Goal: Task Accomplishment & Management: Complete application form

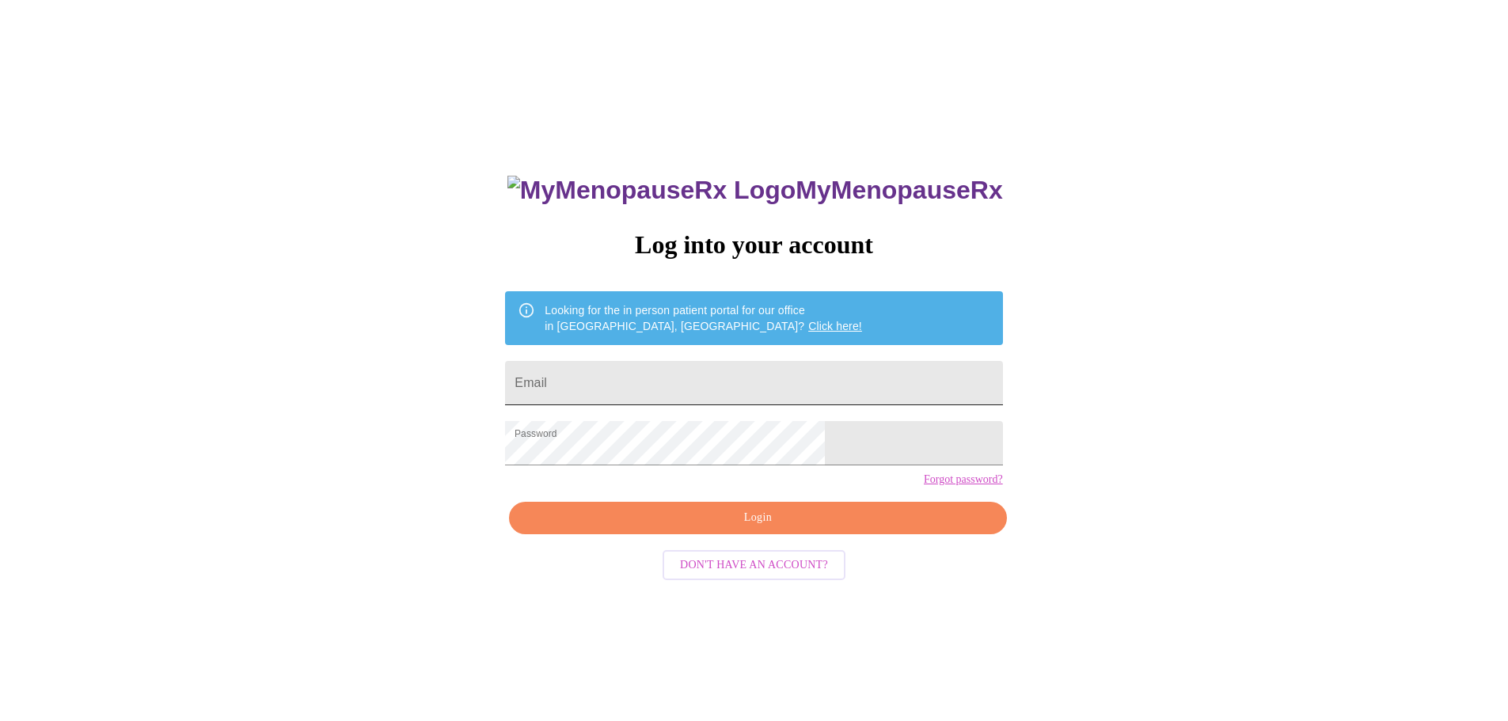
click at [663, 389] on input "Email" at bounding box center [753, 383] width 497 height 44
type input "[EMAIL_ADDRESS][DOMAIN_NAME]"
click at [724, 528] on span "Login" at bounding box center [757, 518] width 461 height 20
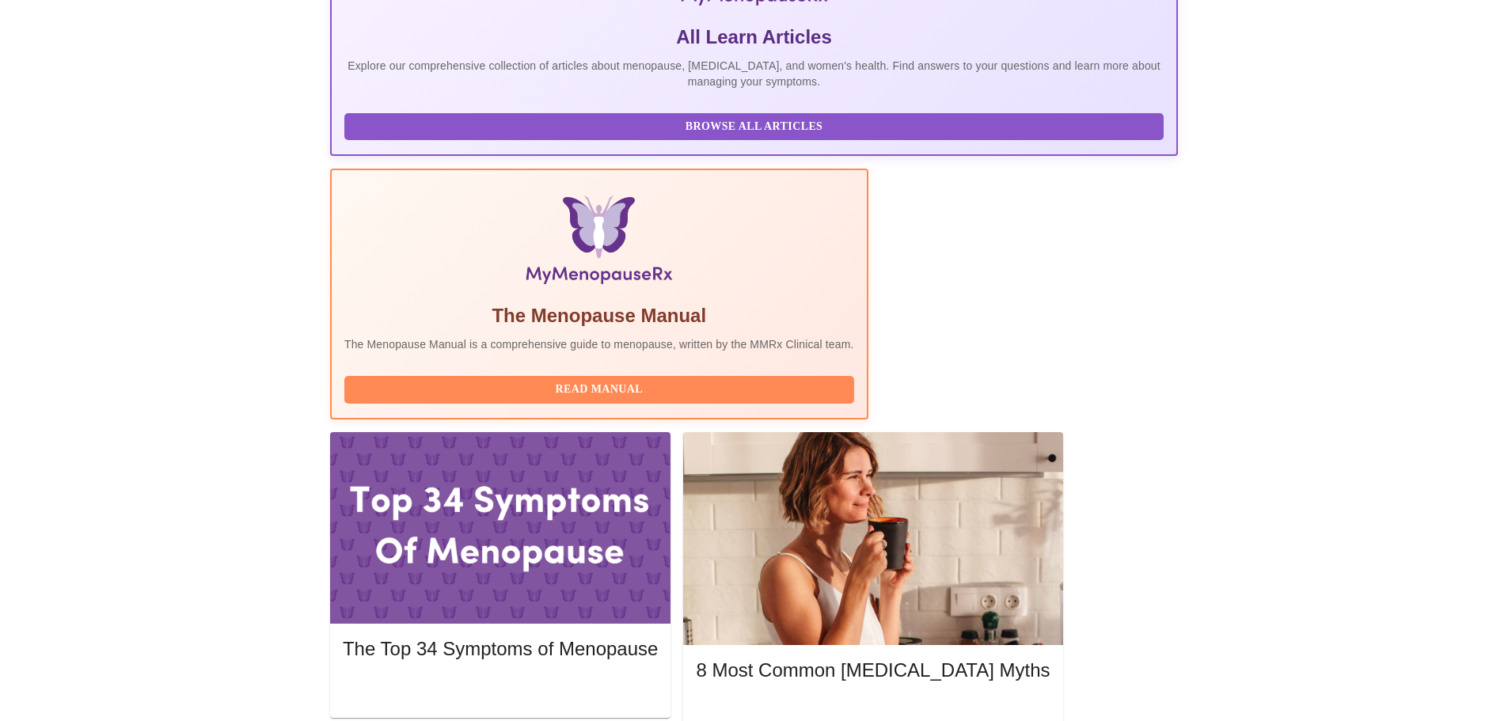
scroll to position [396, 0]
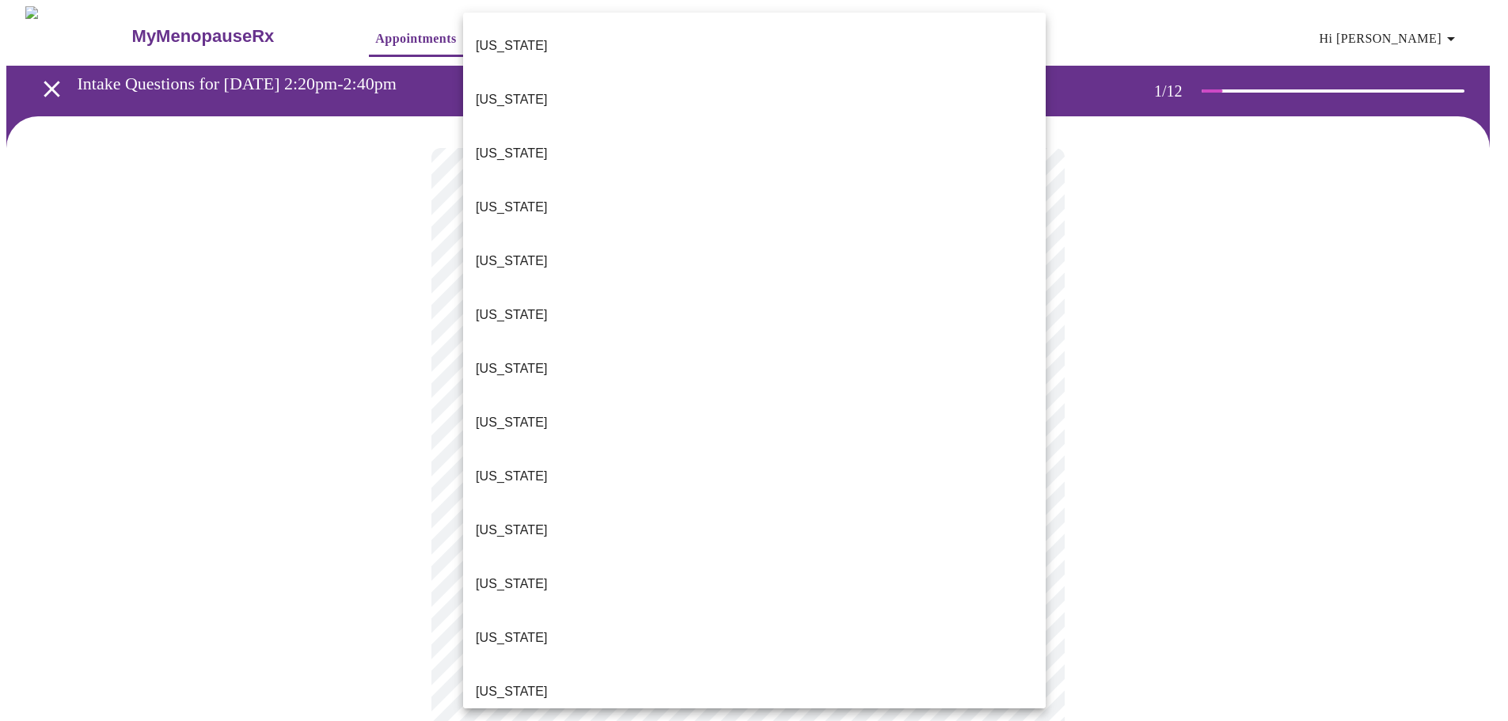
click at [601, 344] on body "MyMenopauseRx Appointments Messaging Labs Uploads Medications Community Refer a…" at bounding box center [753, 729] width 1495 height 1446
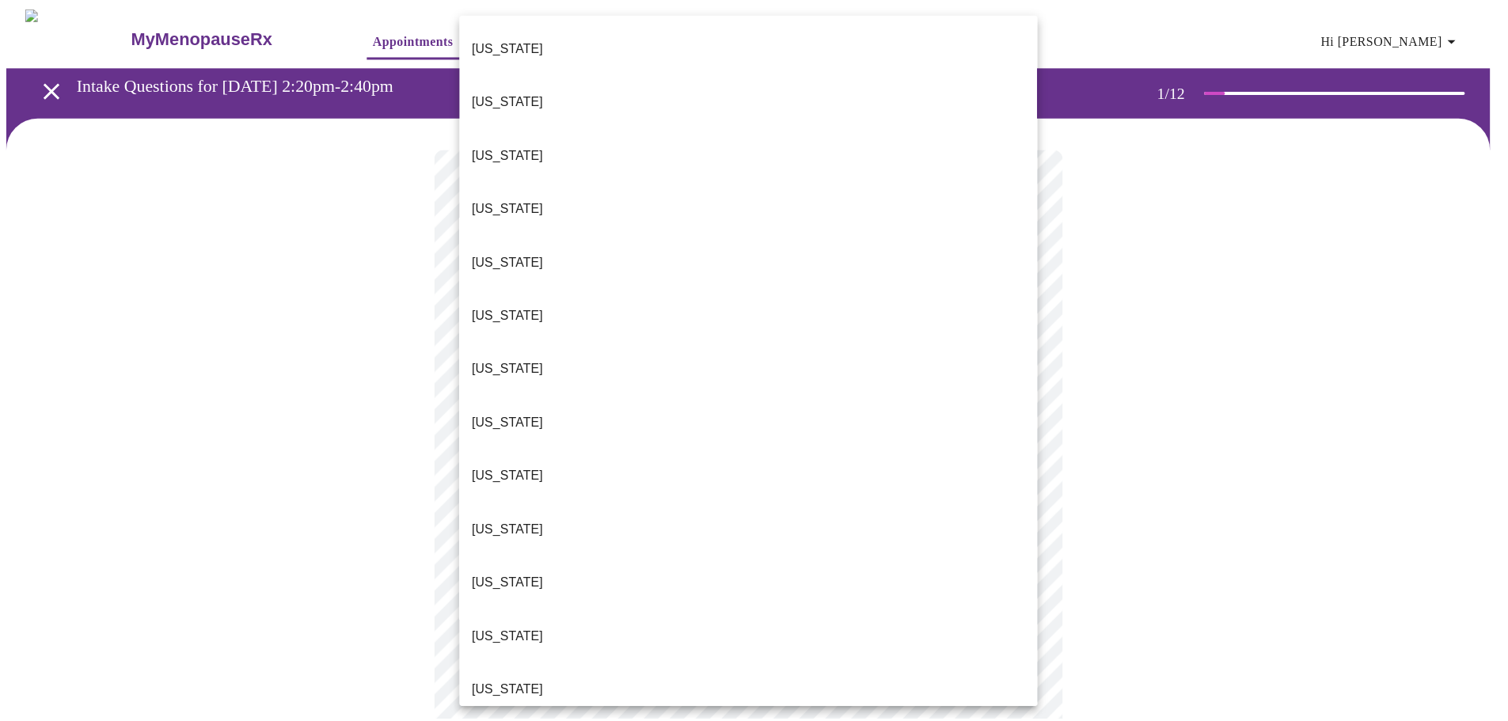
scroll to position [1326, 0]
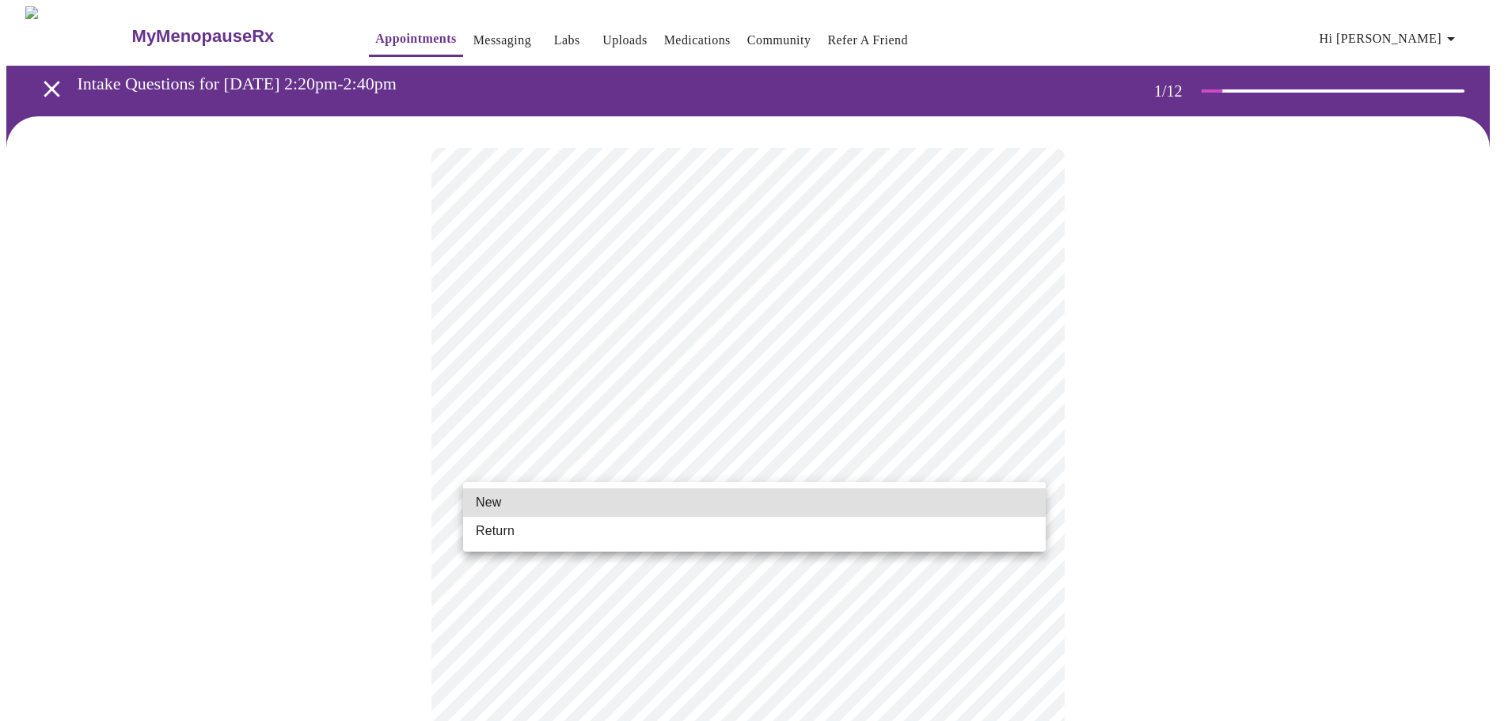
click at [567, 450] on body "MyMenopauseRx Appointments Messaging Labs Uploads Medications Community Refer a…" at bounding box center [753, 724] width 1495 height 1437
click at [506, 526] on span "Return" at bounding box center [495, 531] width 39 height 19
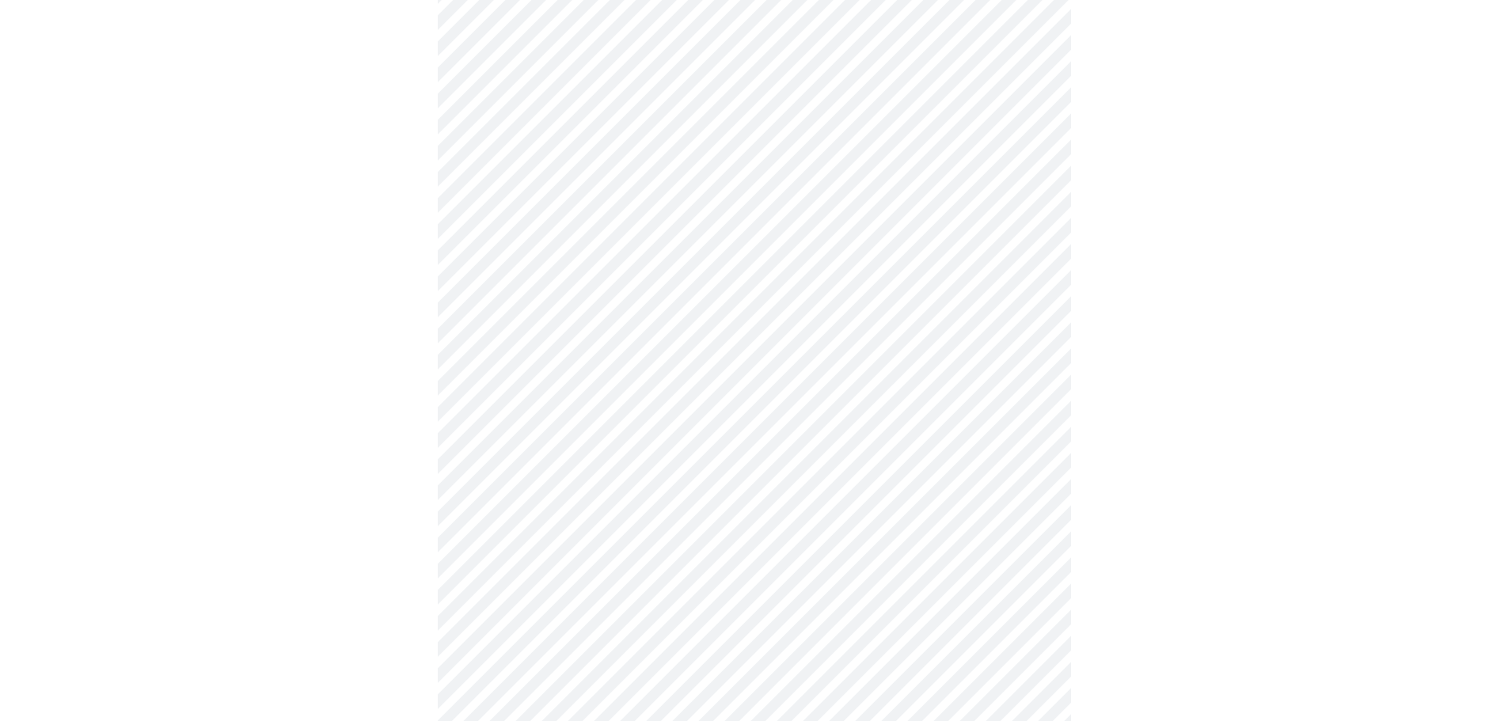
scroll to position [317, 0]
click at [641, 524] on body "MyMenopauseRx Appointments Messaging Labs Uploads Medications Community Refer a…" at bounding box center [753, 666] width 1495 height 1953
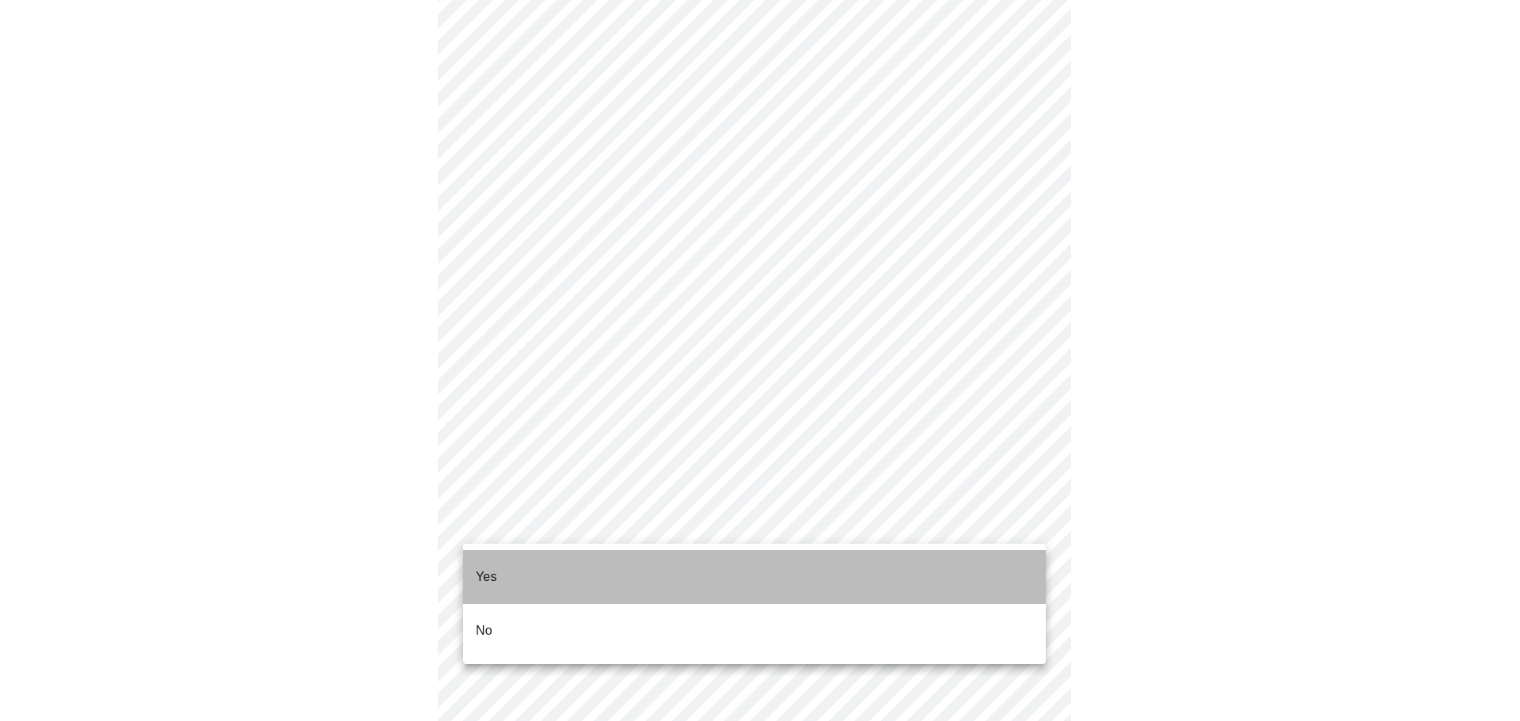
click at [532, 570] on li "Yes" at bounding box center [754, 577] width 583 height 54
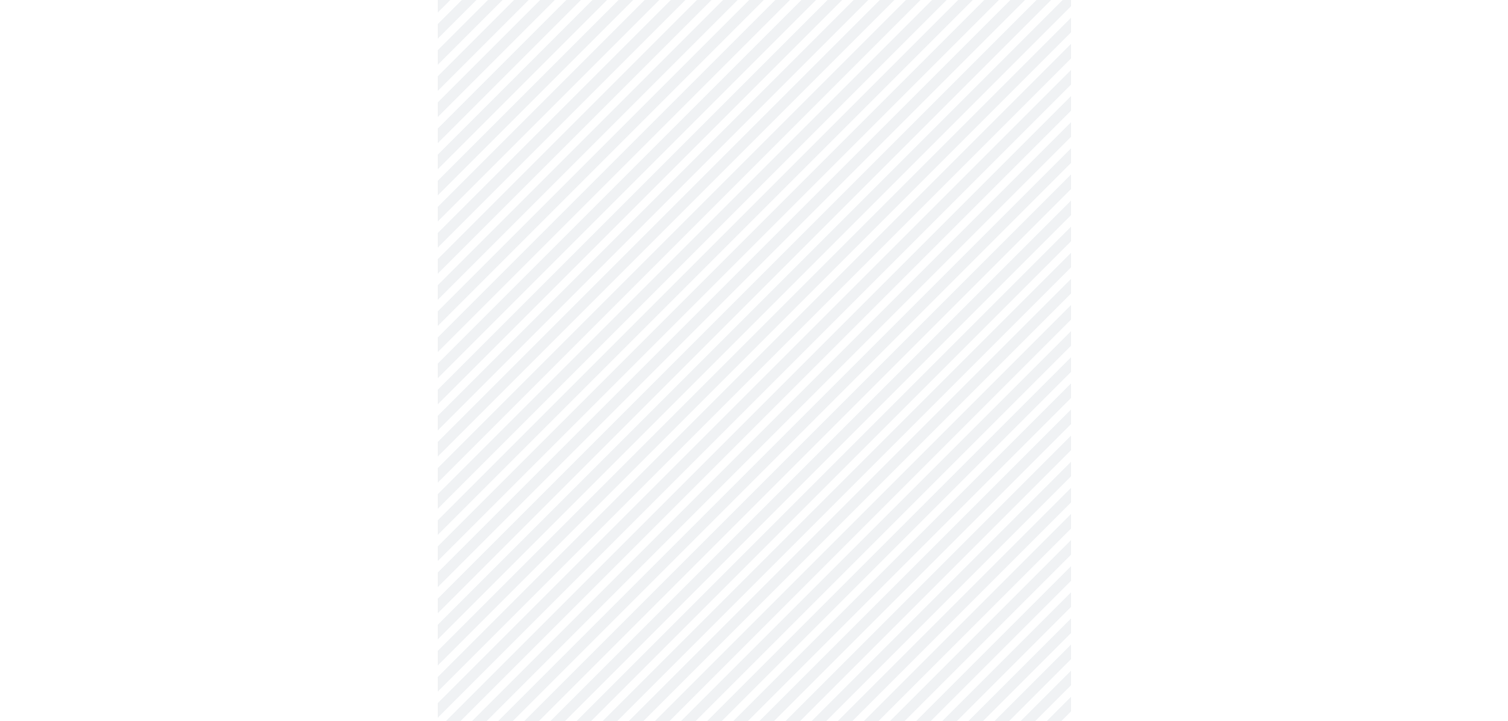
scroll to position [475, 0]
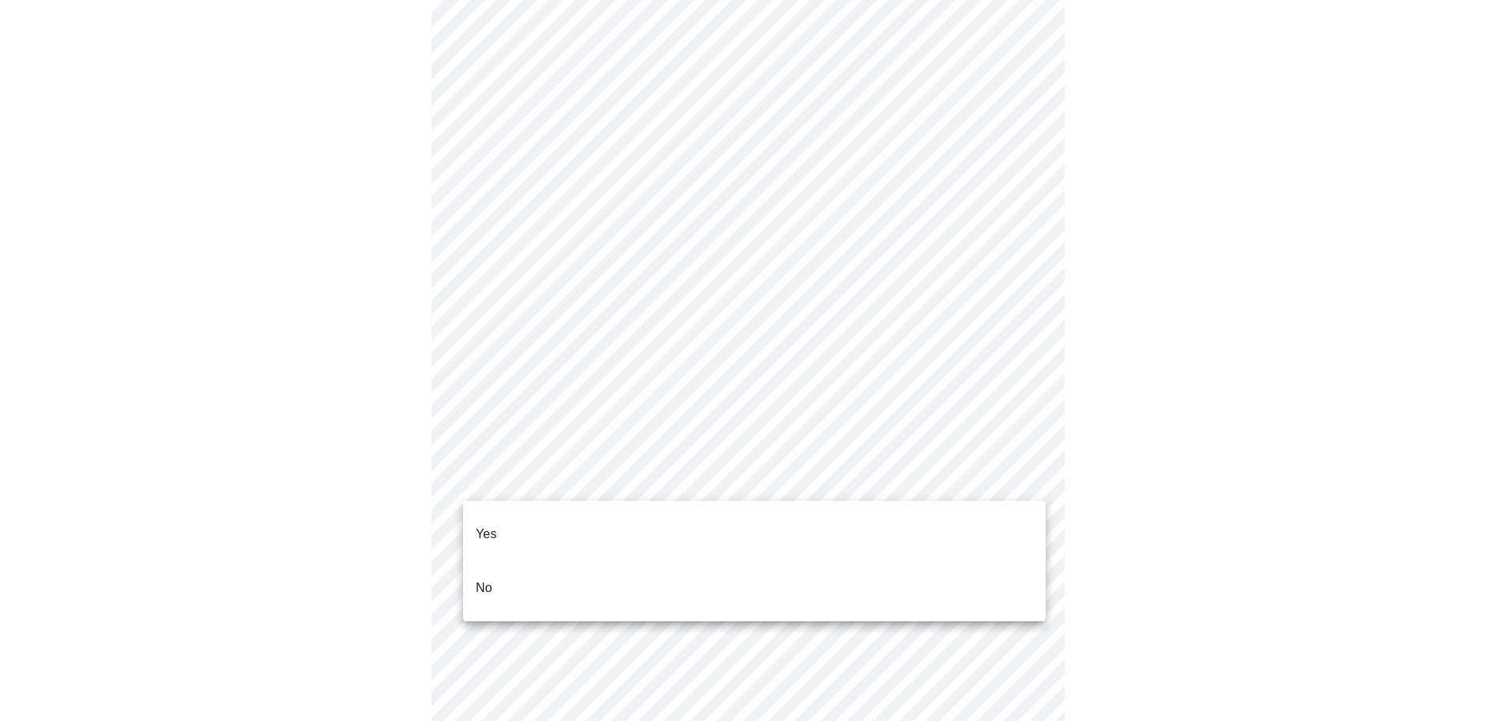
click at [607, 483] on body "MyMenopauseRx Appointments Messaging Labs Uploads Medications Community Refer a…" at bounding box center [753, 502] width 1495 height 1943
click at [511, 522] on li "Yes" at bounding box center [754, 534] width 583 height 54
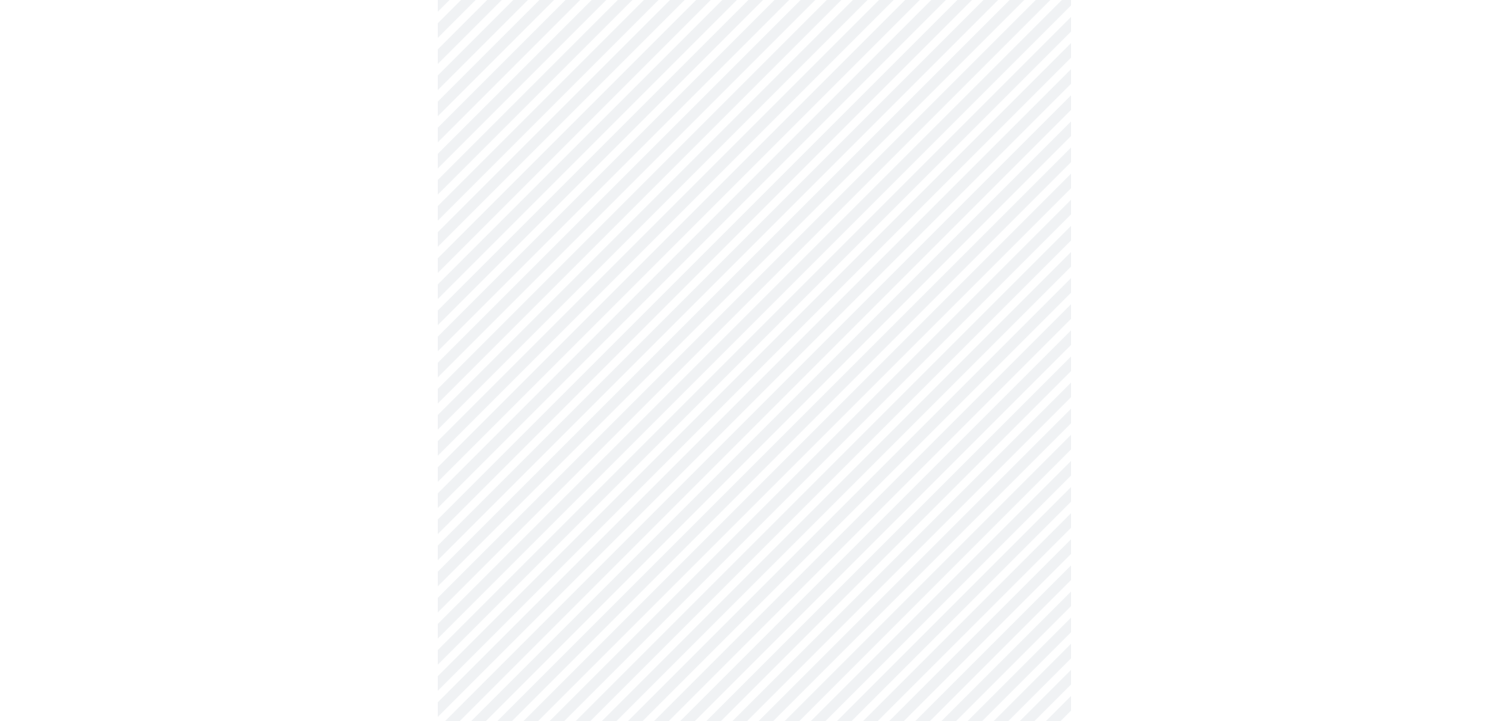
scroll to position [633, 0]
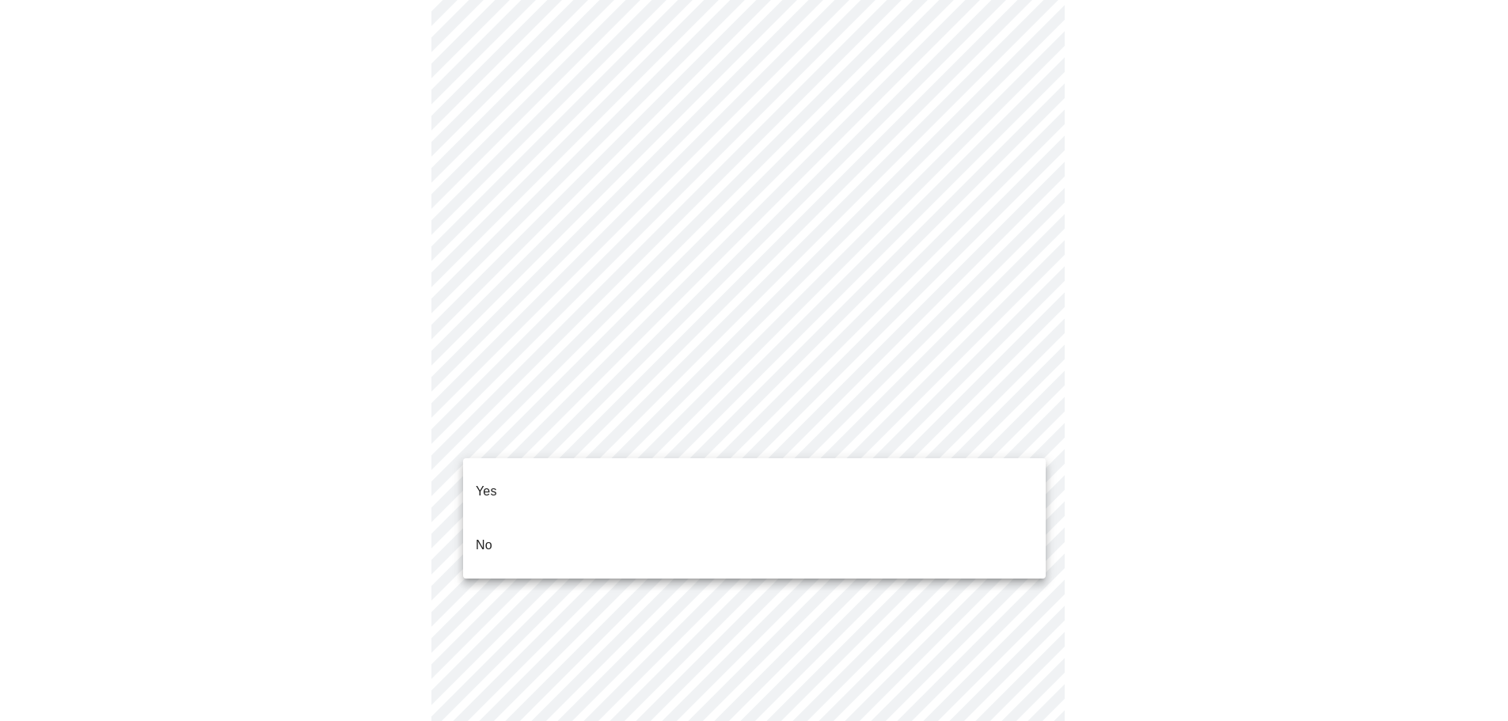
click at [834, 432] on body "MyMenopauseRx Appointments Messaging Labs Uploads Medications Community Refer a…" at bounding box center [753, 340] width 1495 height 1934
click at [493, 482] on p "Yes" at bounding box center [486, 491] width 21 height 19
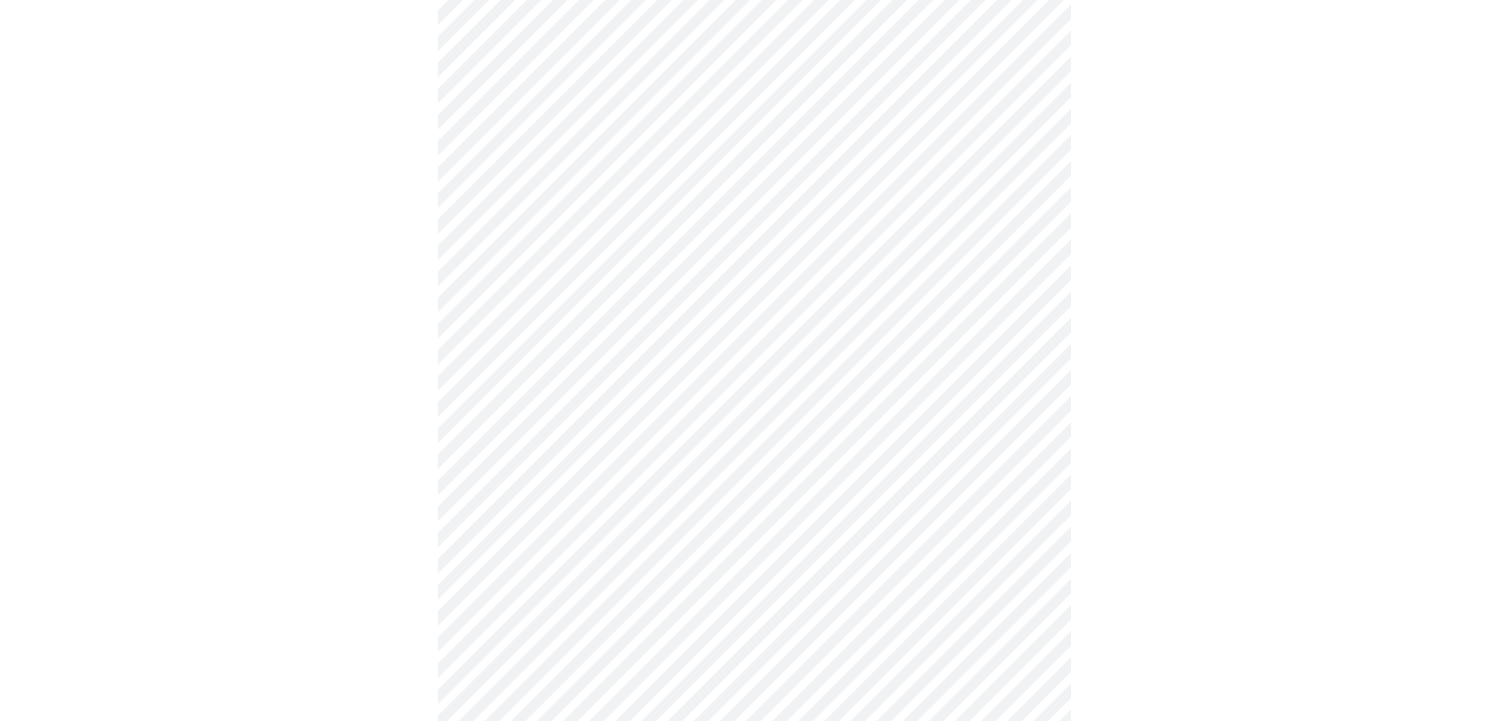
scroll to position [712, 0]
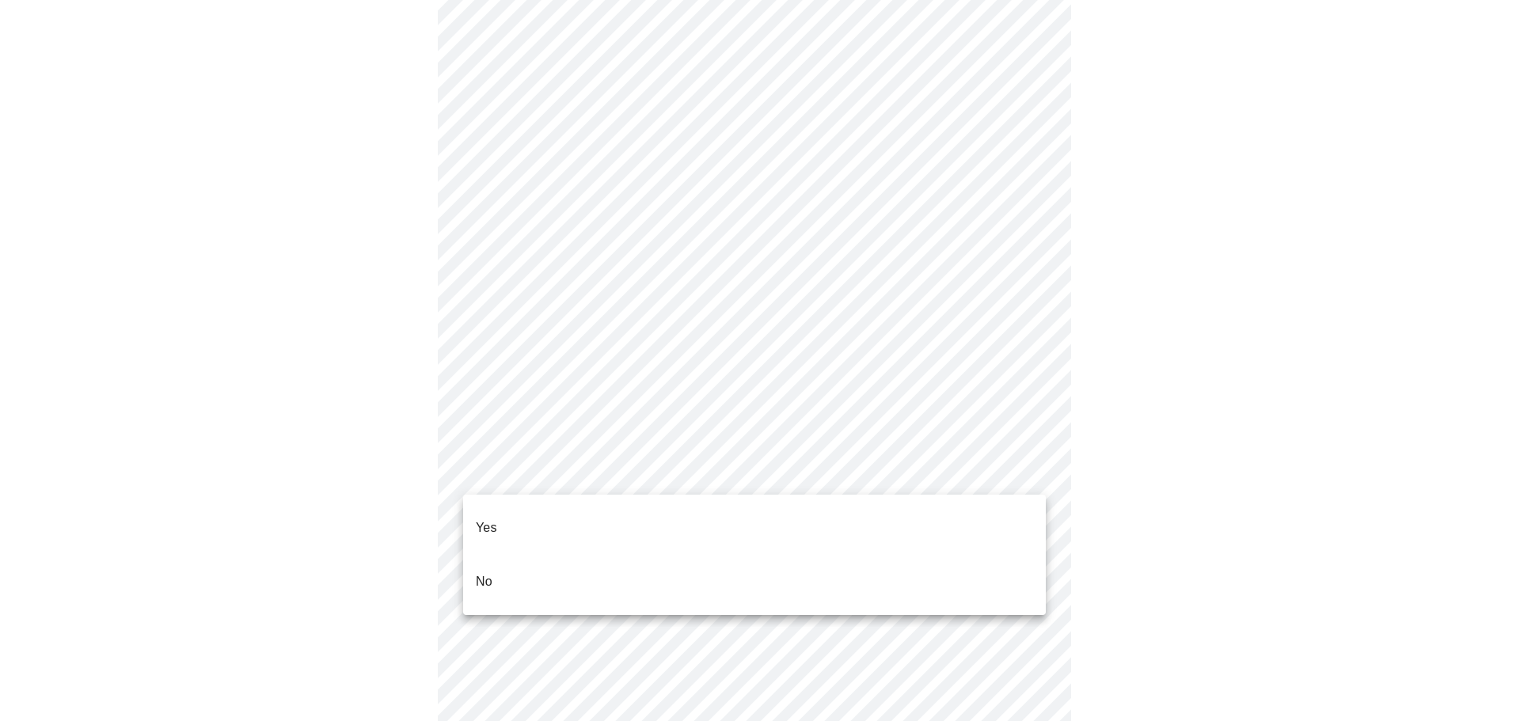
click at [792, 464] on body "MyMenopauseRx Appointments Messaging Labs Uploads Medications Community Refer a…" at bounding box center [759, 256] width 1507 height 1924
click at [526, 519] on li "Yes" at bounding box center [754, 528] width 583 height 54
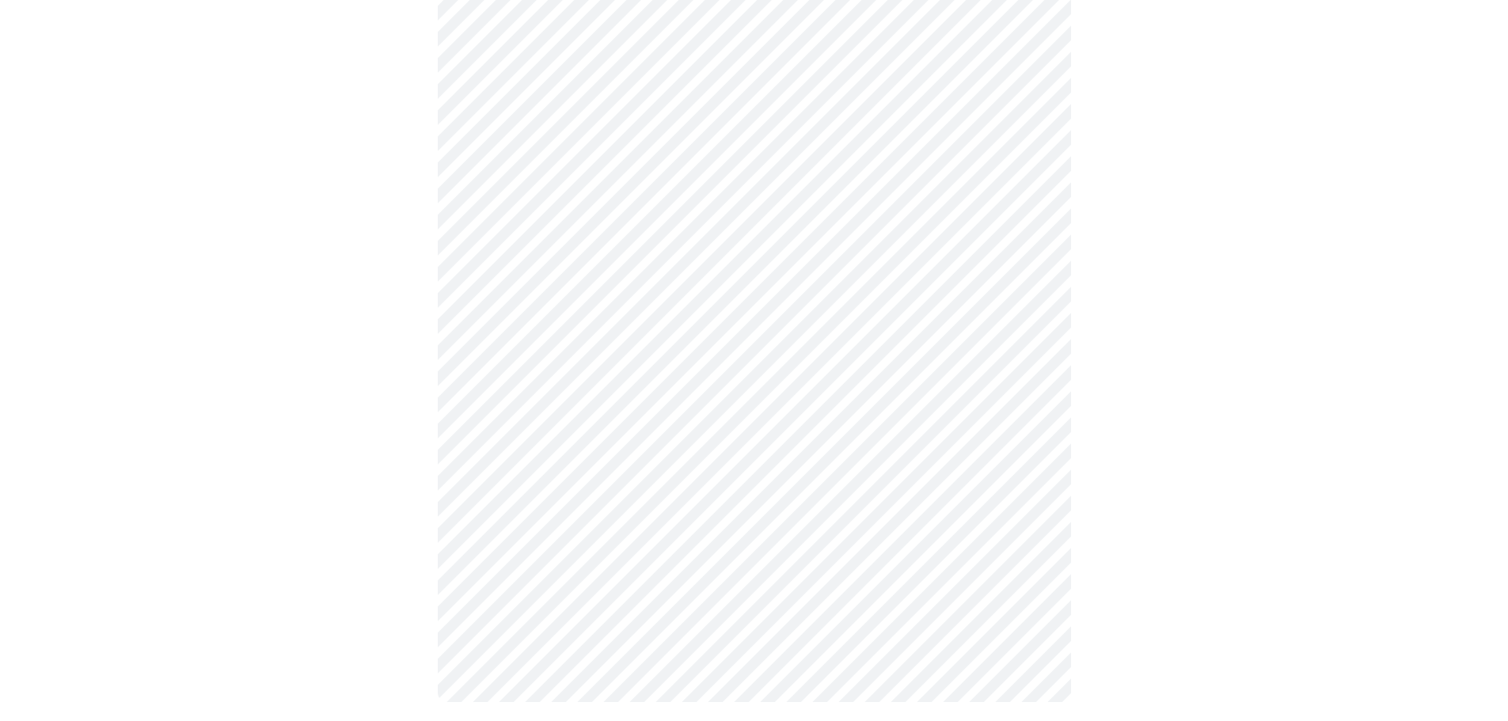
scroll to position [0, 0]
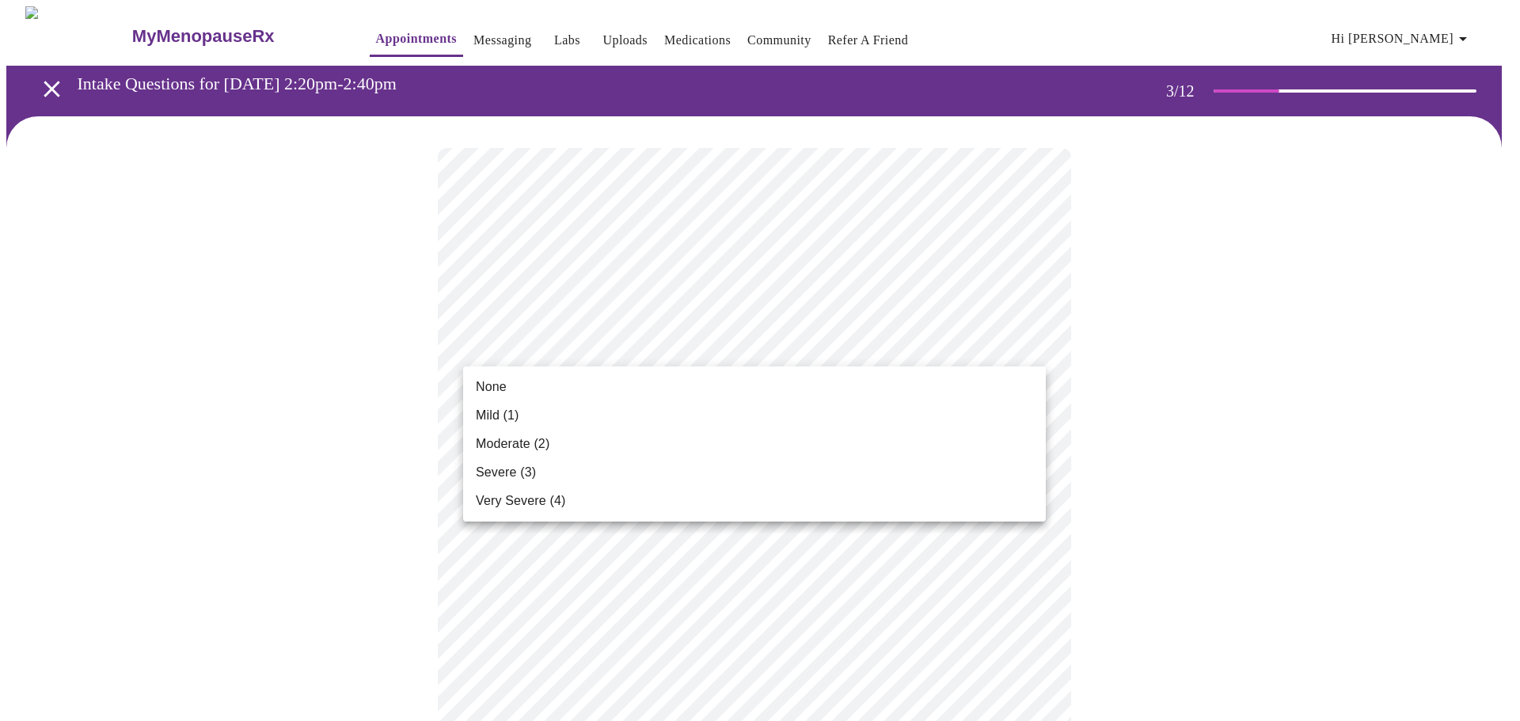
click at [514, 416] on span "Mild (1)" at bounding box center [498, 415] width 44 height 19
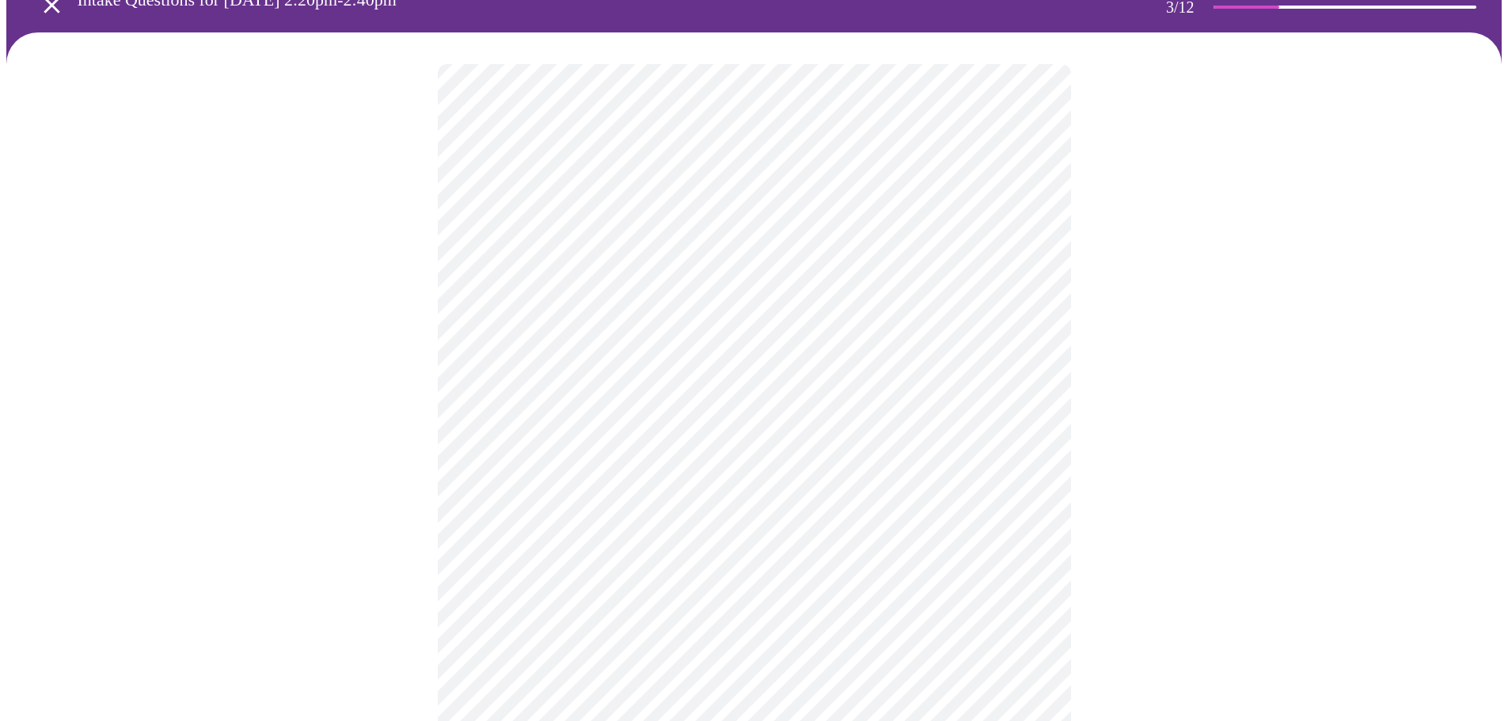
scroll to position [158, 0]
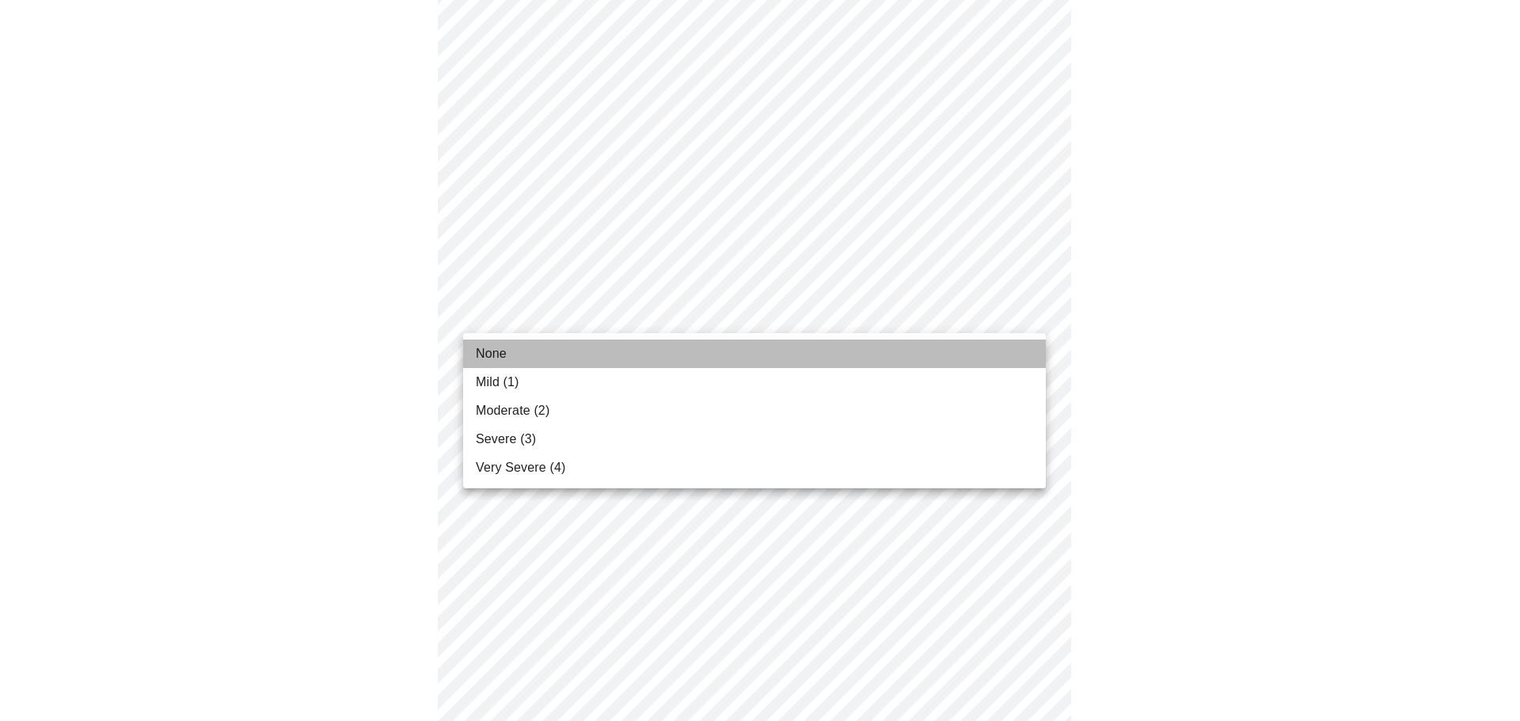
click at [503, 353] on span "None" at bounding box center [491, 353] width 31 height 19
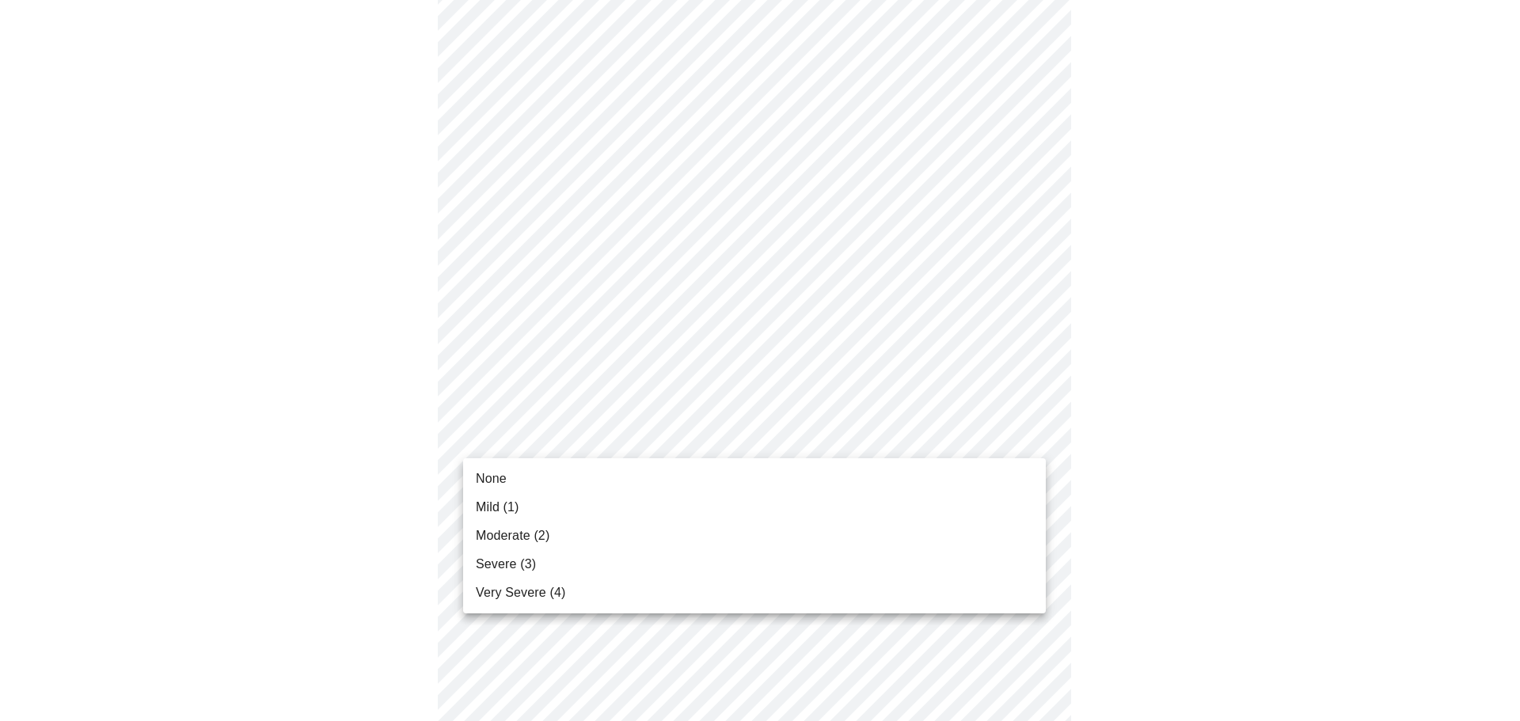
click at [520, 533] on span "Moderate (2)" at bounding box center [513, 535] width 74 height 19
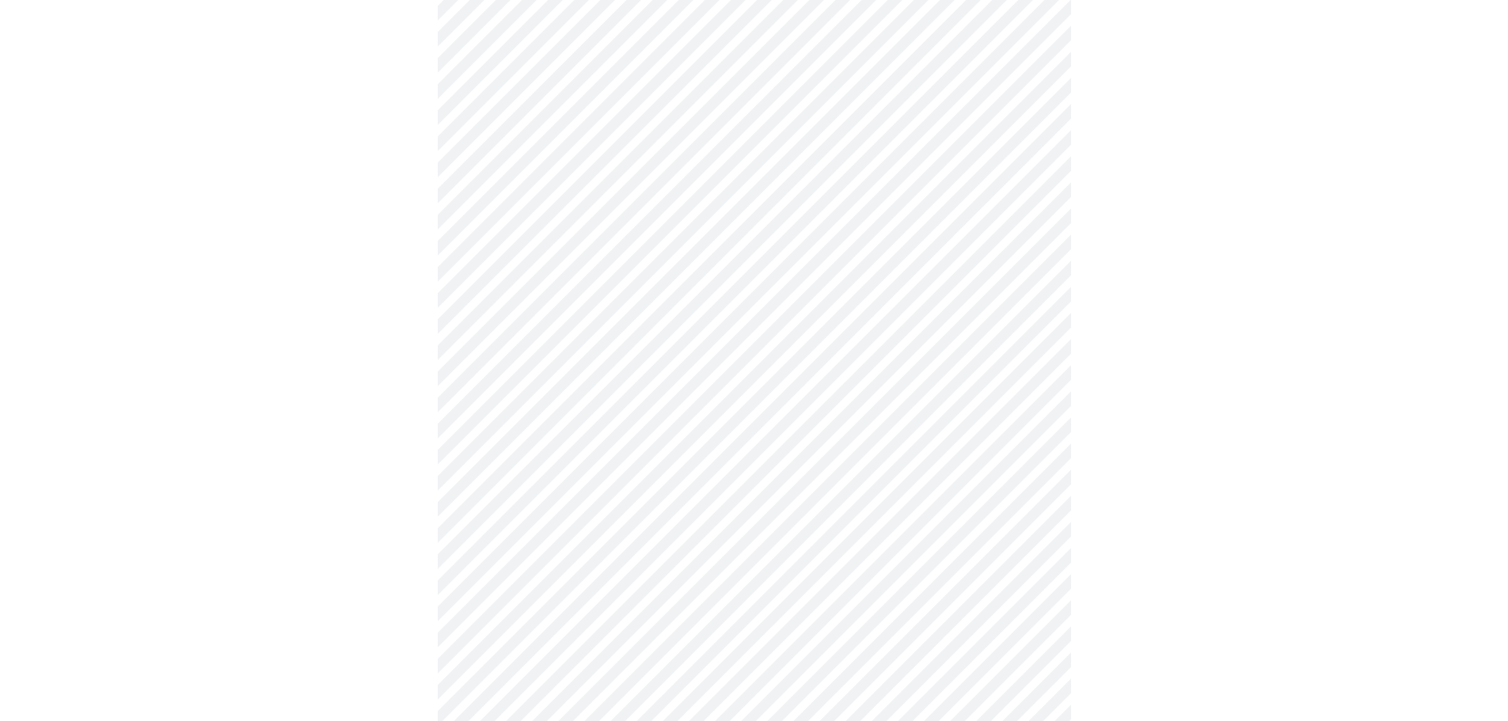
scroll to position [317, 0]
click at [742, 395] on body "MyMenopauseRx Appointments Messaging Labs Uploads Medications Community Refer a…" at bounding box center [753, 709] width 1495 height 2039
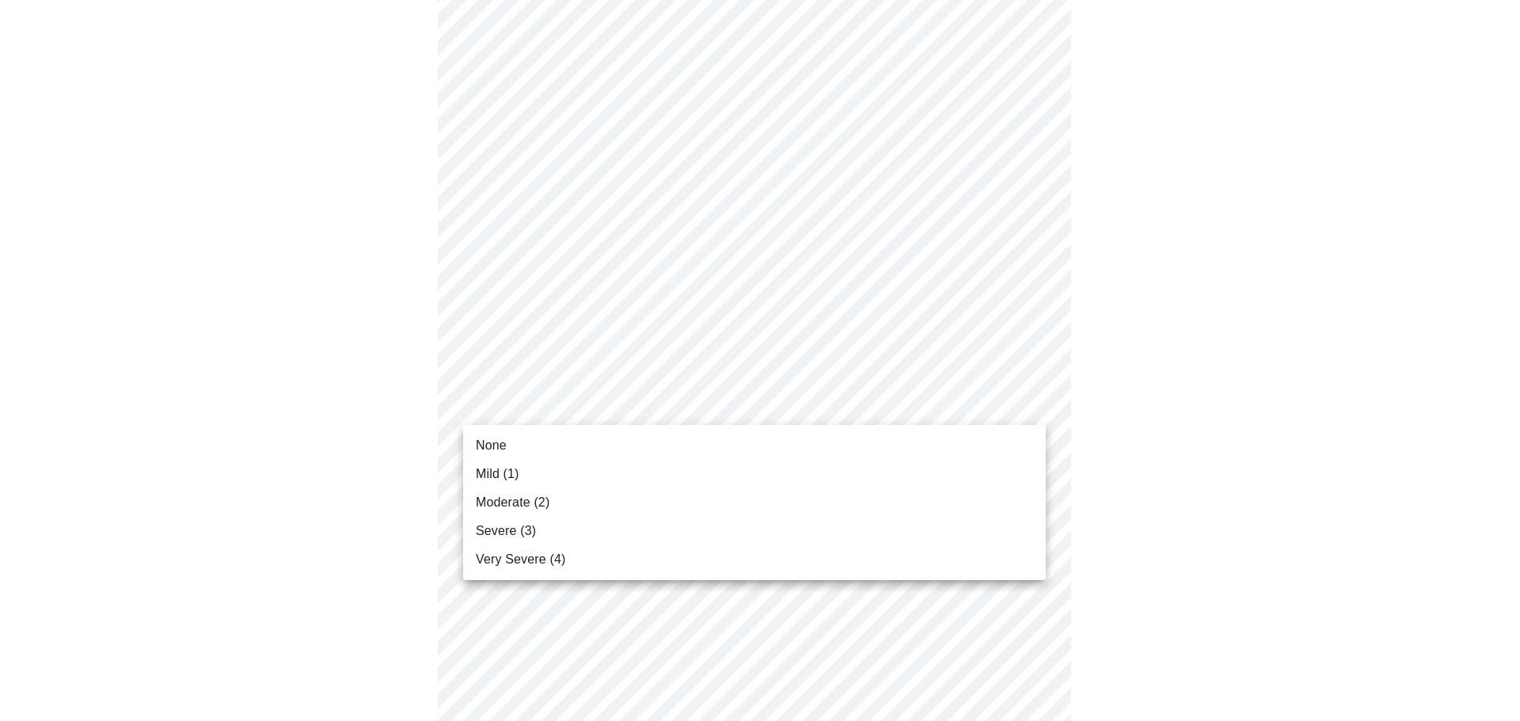
click at [552, 496] on li "Moderate (2)" at bounding box center [754, 502] width 583 height 28
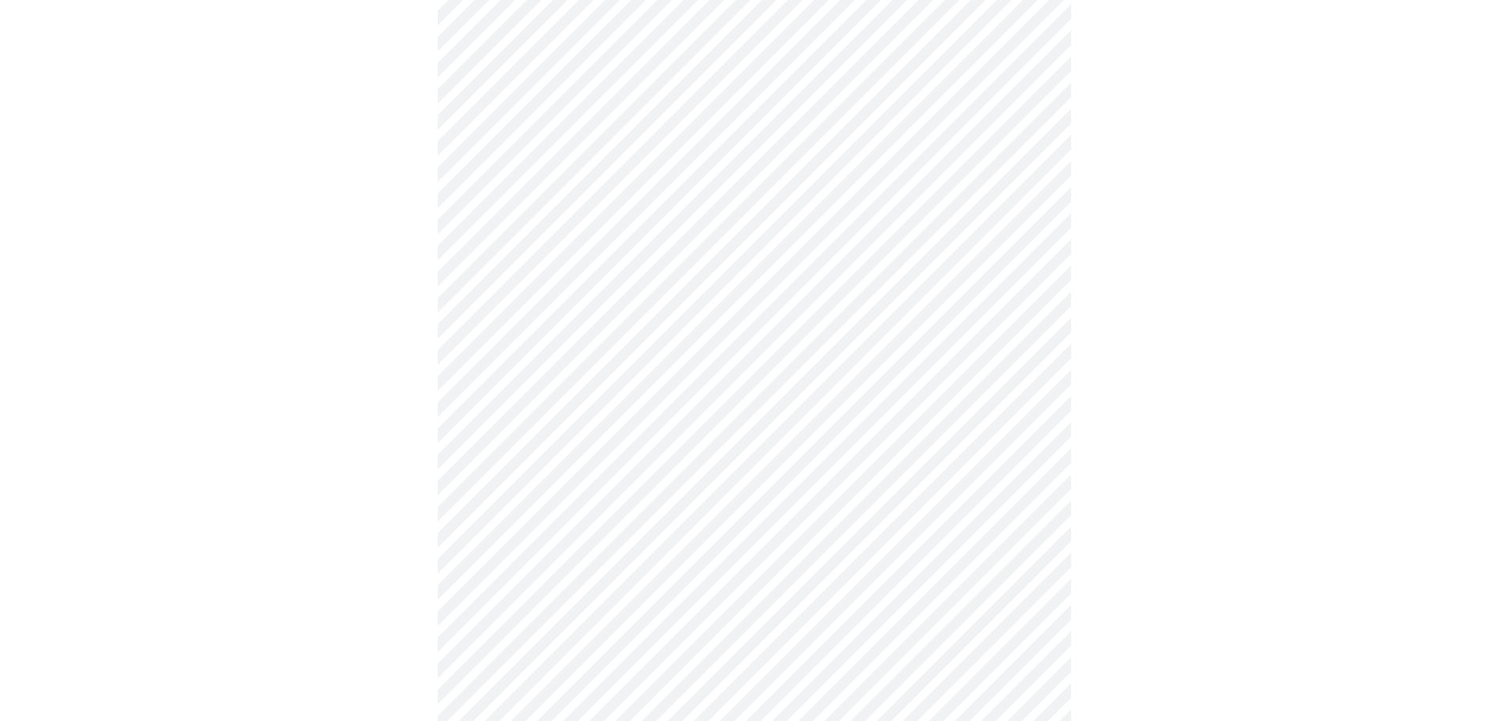
scroll to position [475, 0]
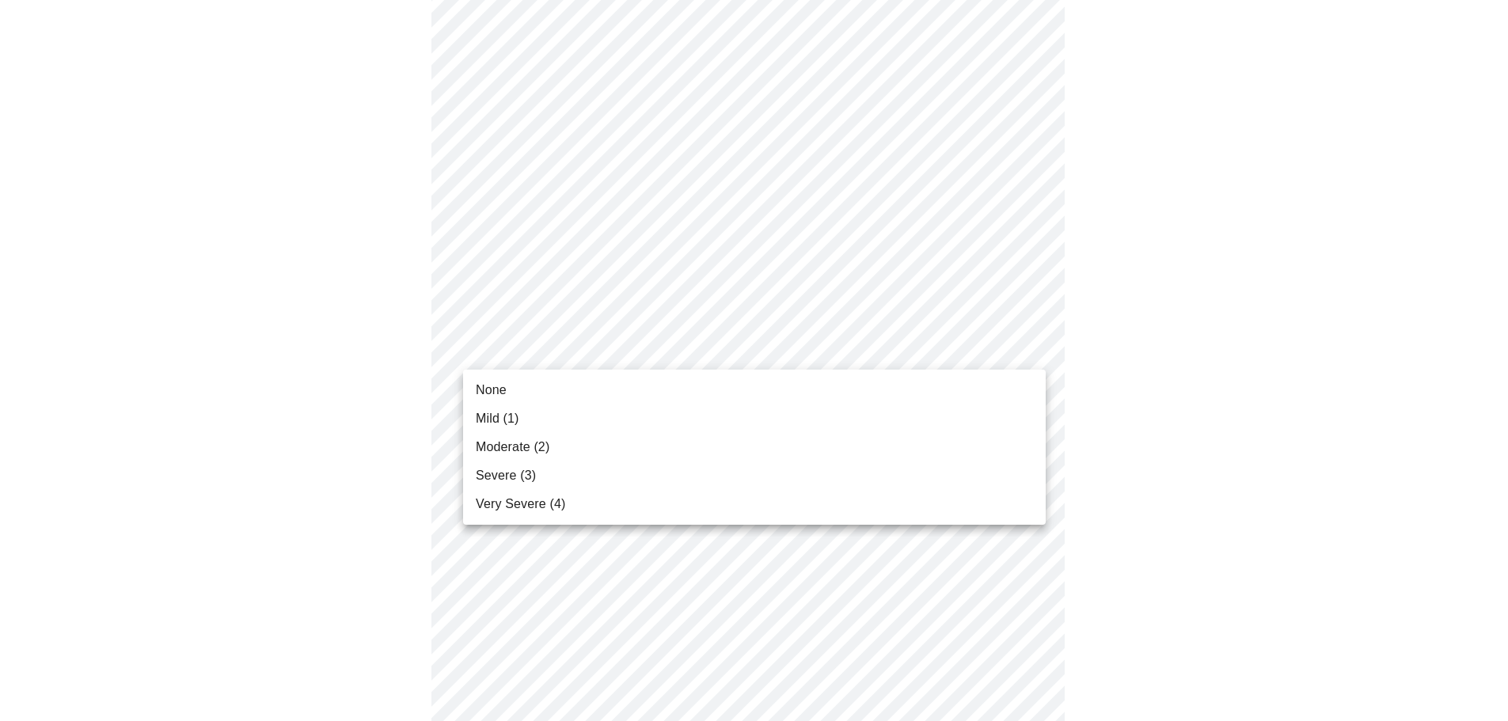
click at [597, 355] on body "MyMenopauseRx Appointments Messaging Labs Uploads Medications Community Refer a…" at bounding box center [753, 539] width 1495 height 2017
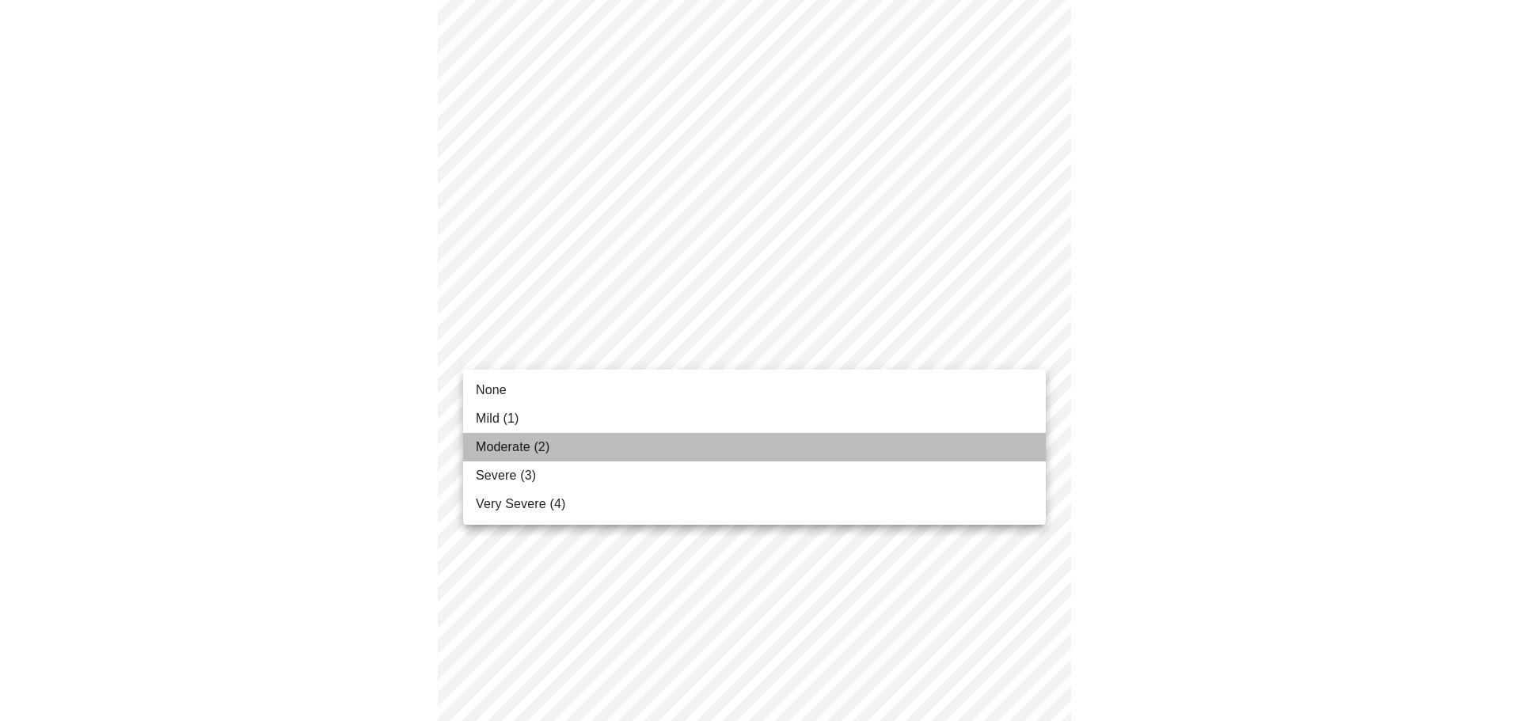
click at [539, 450] on span "Moderate (2)" at bounding box center [513, 447] width 74 height 19
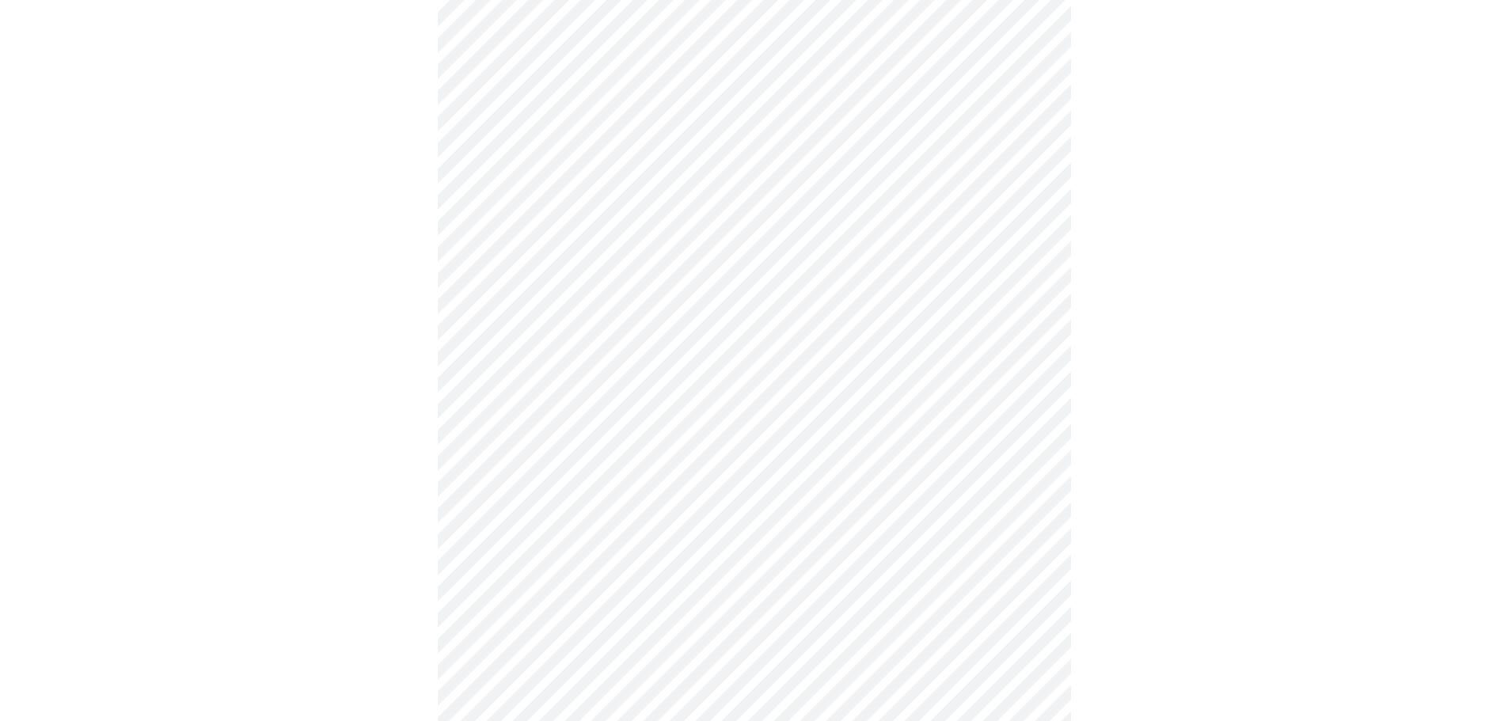
scroll to position [554, 0]
click at [704, 366] on body "MyMenopauseRx Appointments Messaging Labs Uploads Medications Community Refer a…" at bounding box center [753, 449] width 1495 height 1995
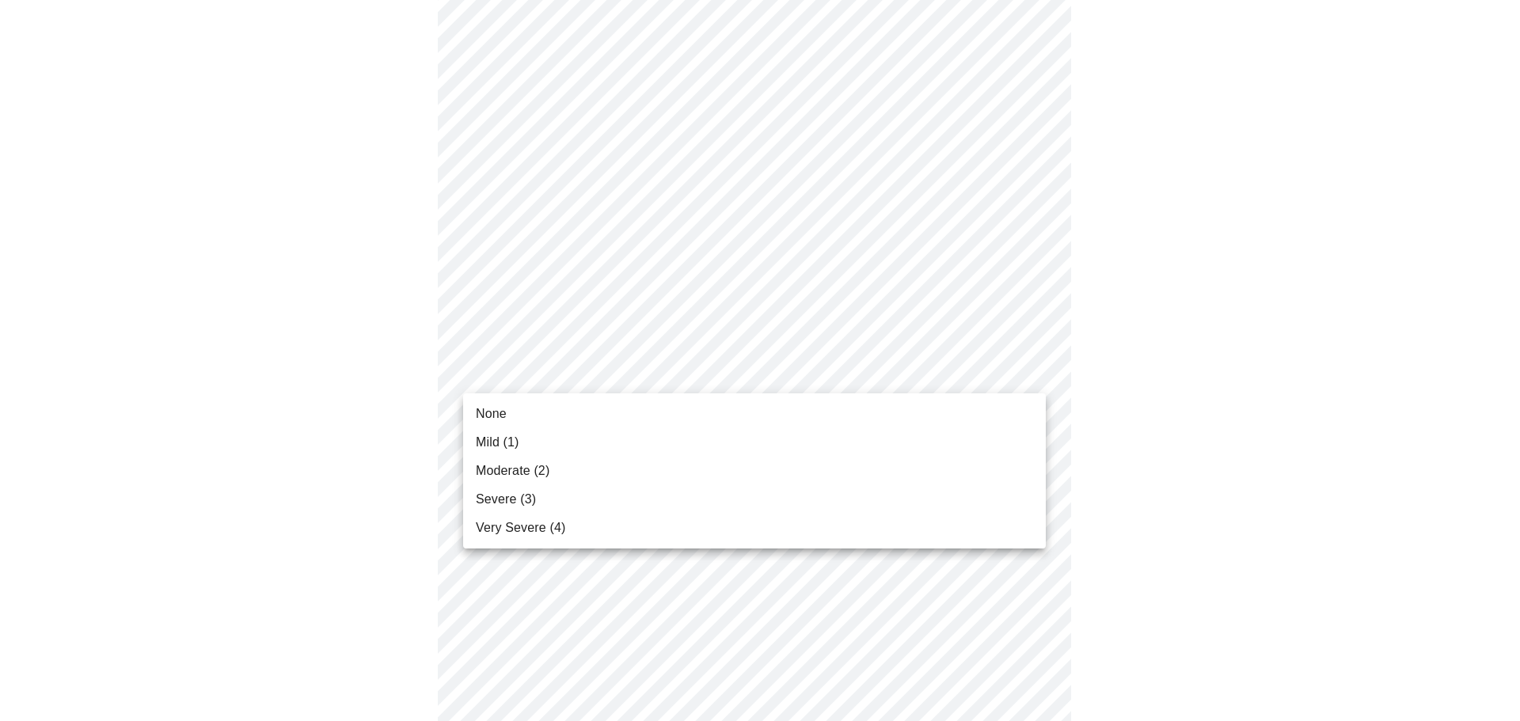
click at [560, 461] on li "Moderate (2)" at bounding box center [754, 471] width 583 height 28
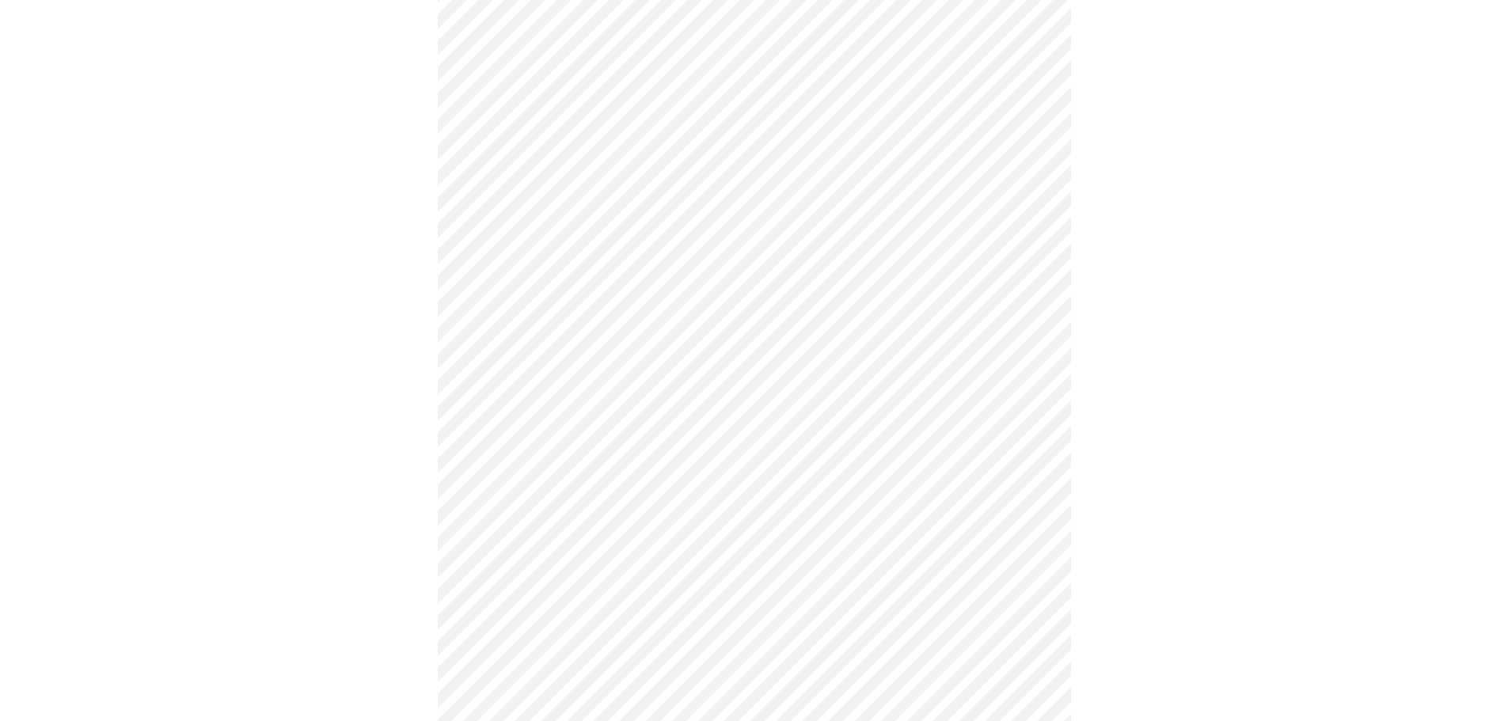
scroll to position [633, 0]
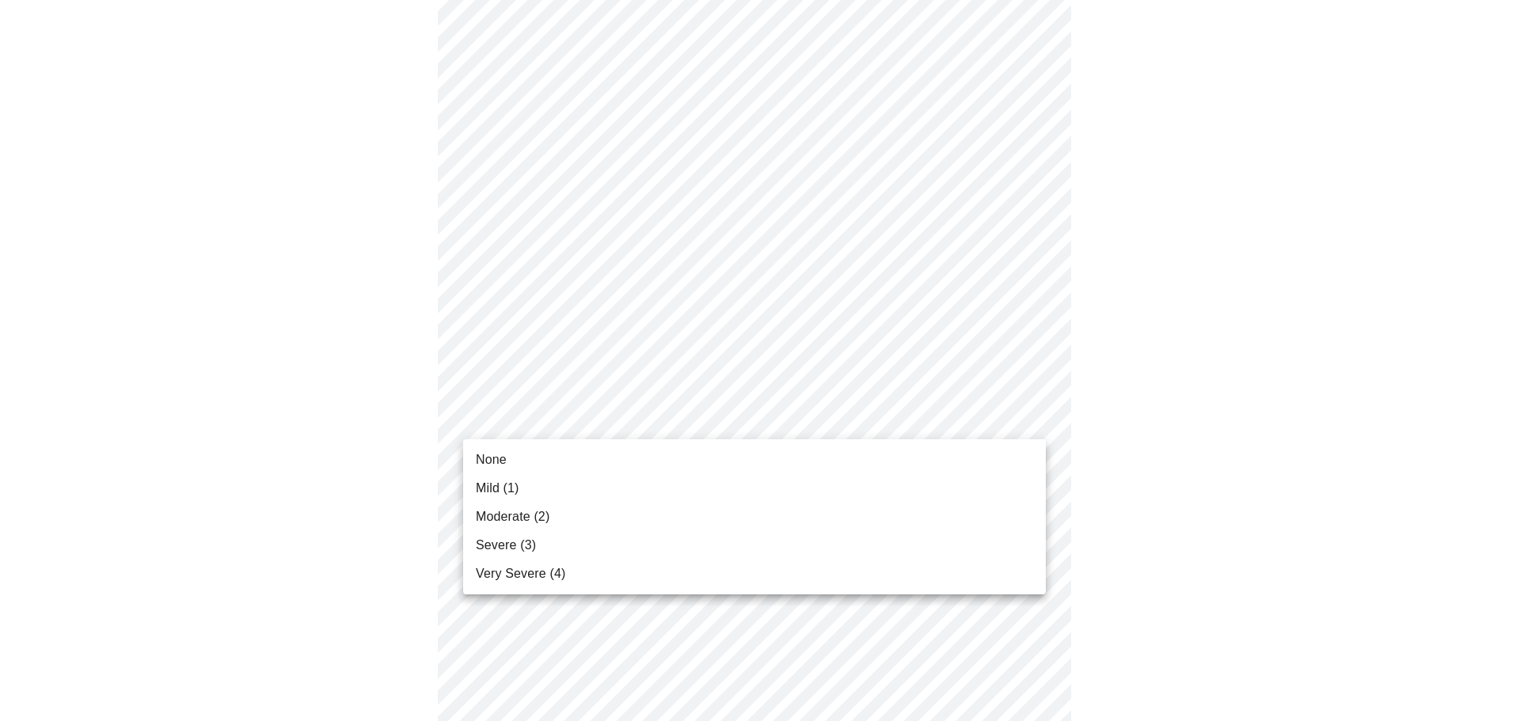
click at [700, 412] on body "MyMenopauseRx Appointments Messaging Labs Uploads Medications Community Refer a…" at bounding box center [759, 359] width 1507 height 1972
click at [594, 511] on li "Moderate (2)" at bounding box center [754, 517] width 583 height 28
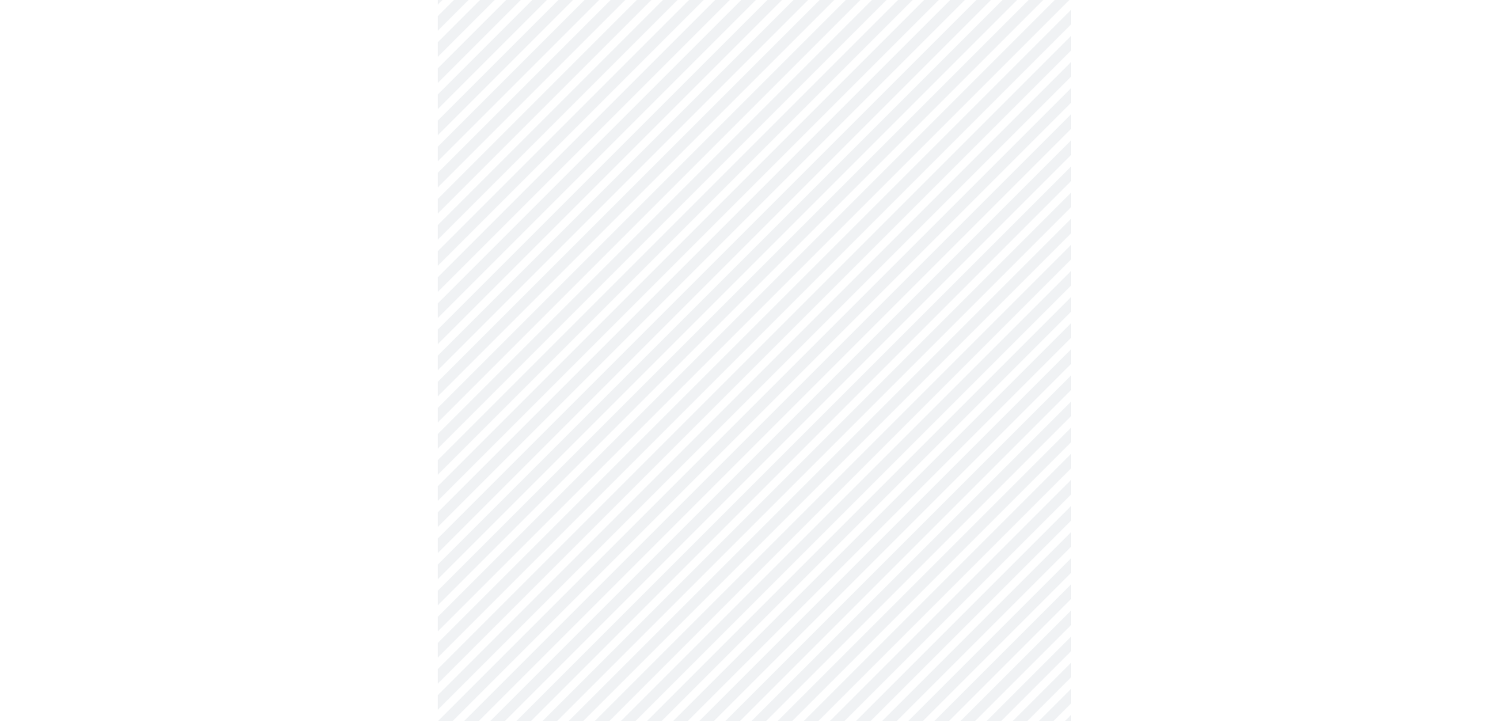
scroll to position [792, 0]
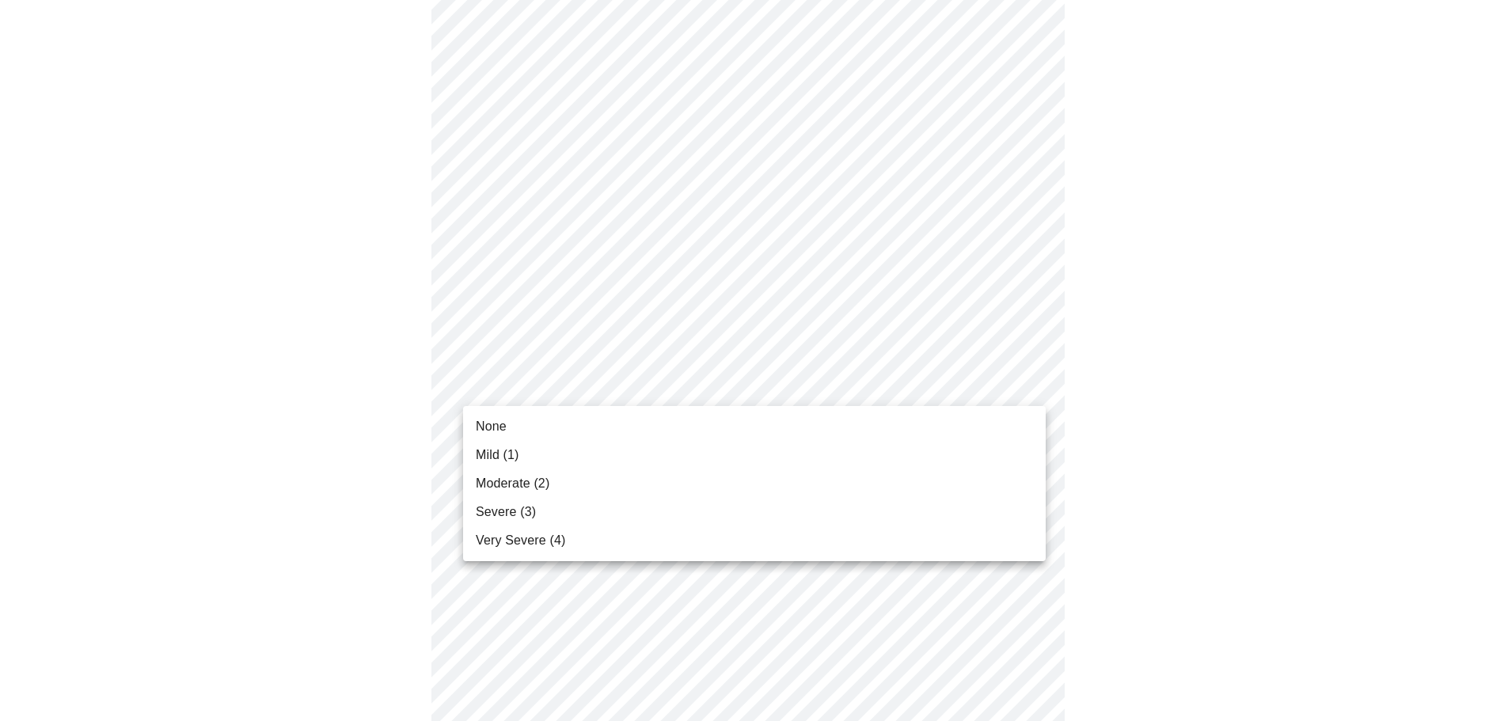
click at [691, 382] on body "MyMenopauseRx Appointments Messaging Labs Uploads Medications Community Refer a…" at bounding box center [753, 190] width 1495 height 1950
click at [551, 512] on li "Severe (3)" at bounding box center [754, 512] width 583 height 28
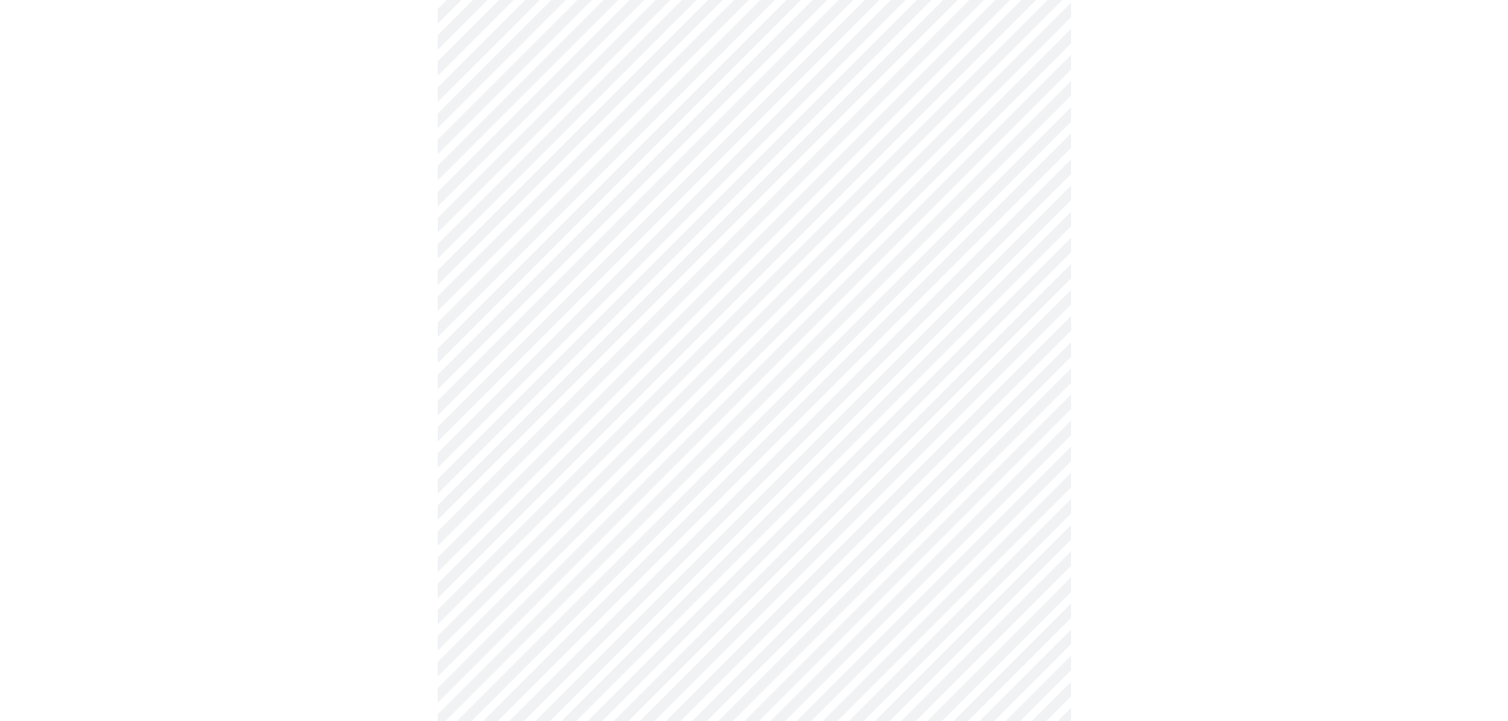
scroll to position [871, 0]
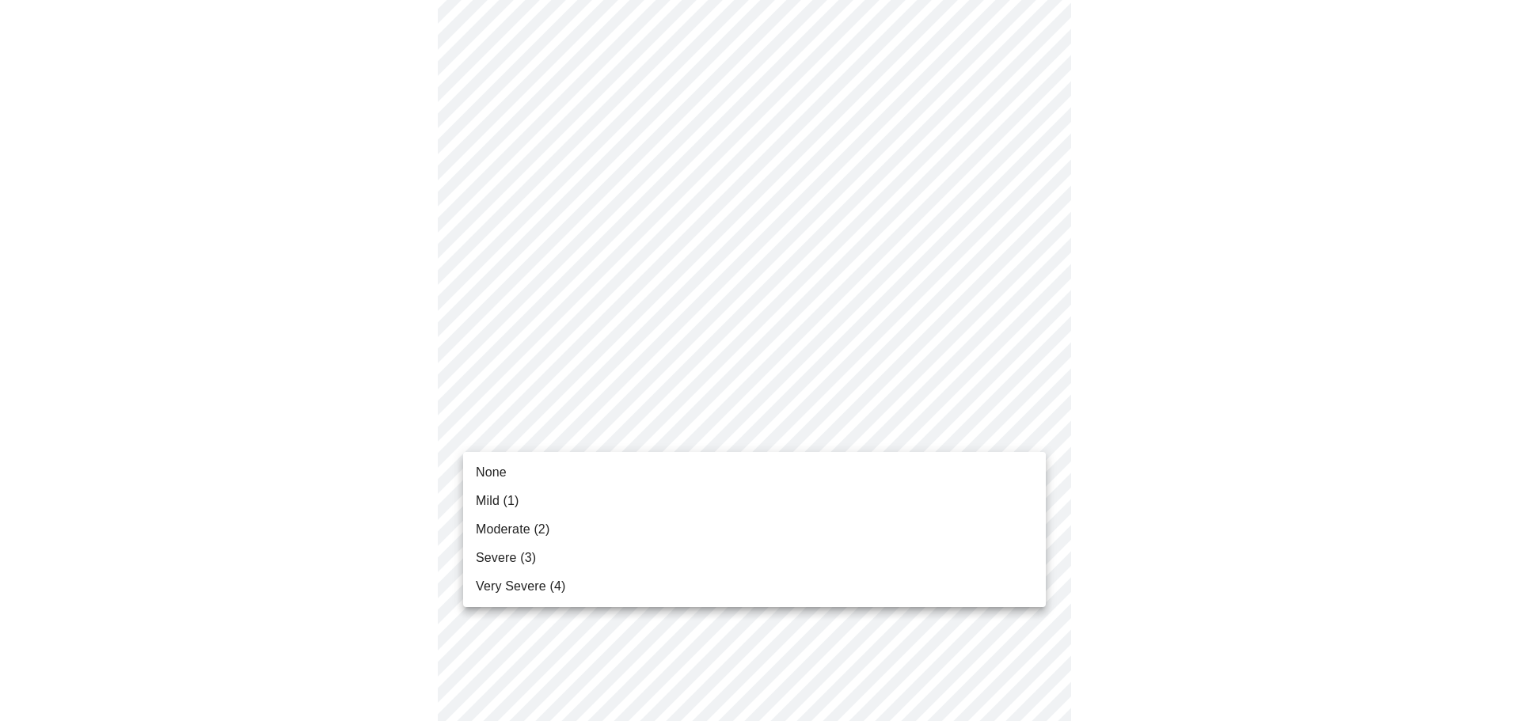
click at [739, 435] on body "MyMenopauseRx Appointments Messaging Labs Uploads Medications Community Refer a…" at bounding box center [759, 100] width 1507 height 1928
click at [557, 539] on li "Moderate (2)" at bounding box center [754, 529] width 583 height 28
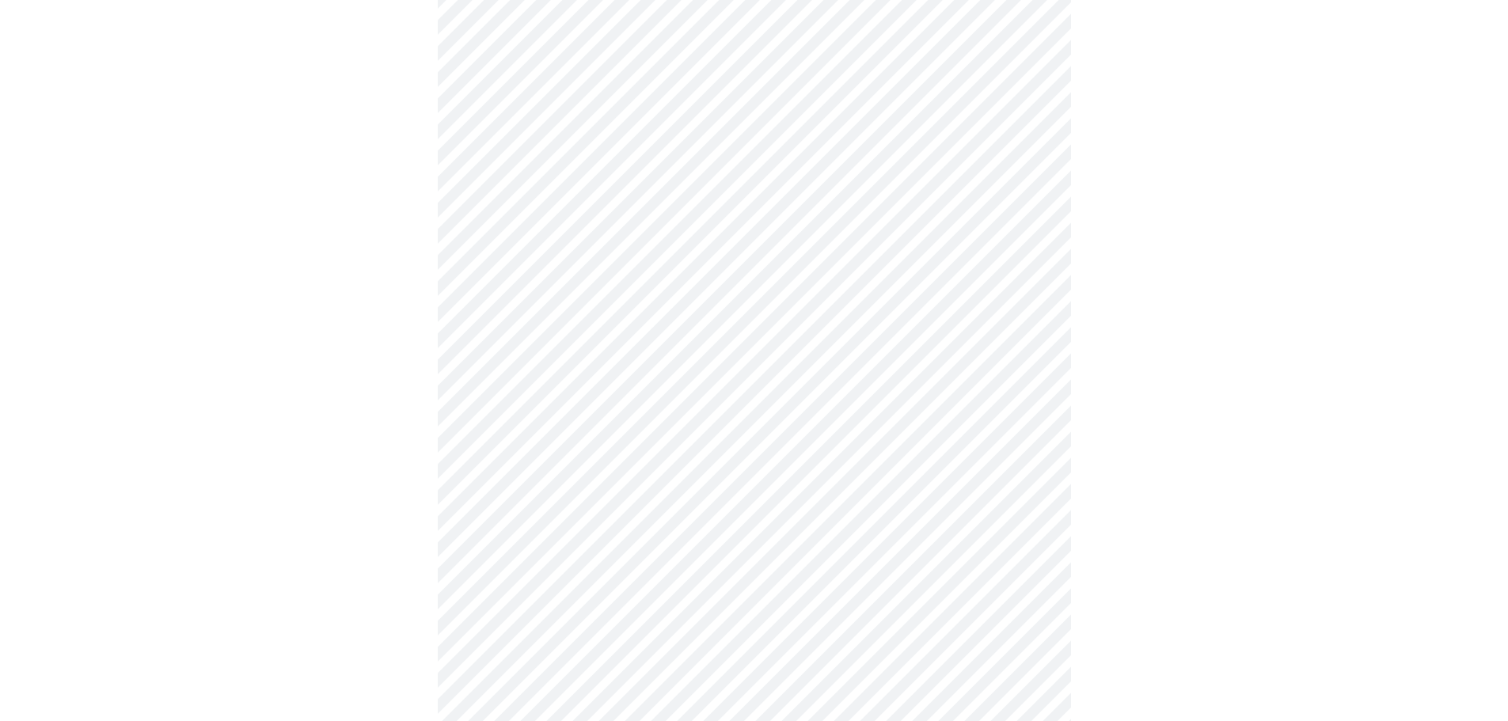
scroll to position [1029, 0]
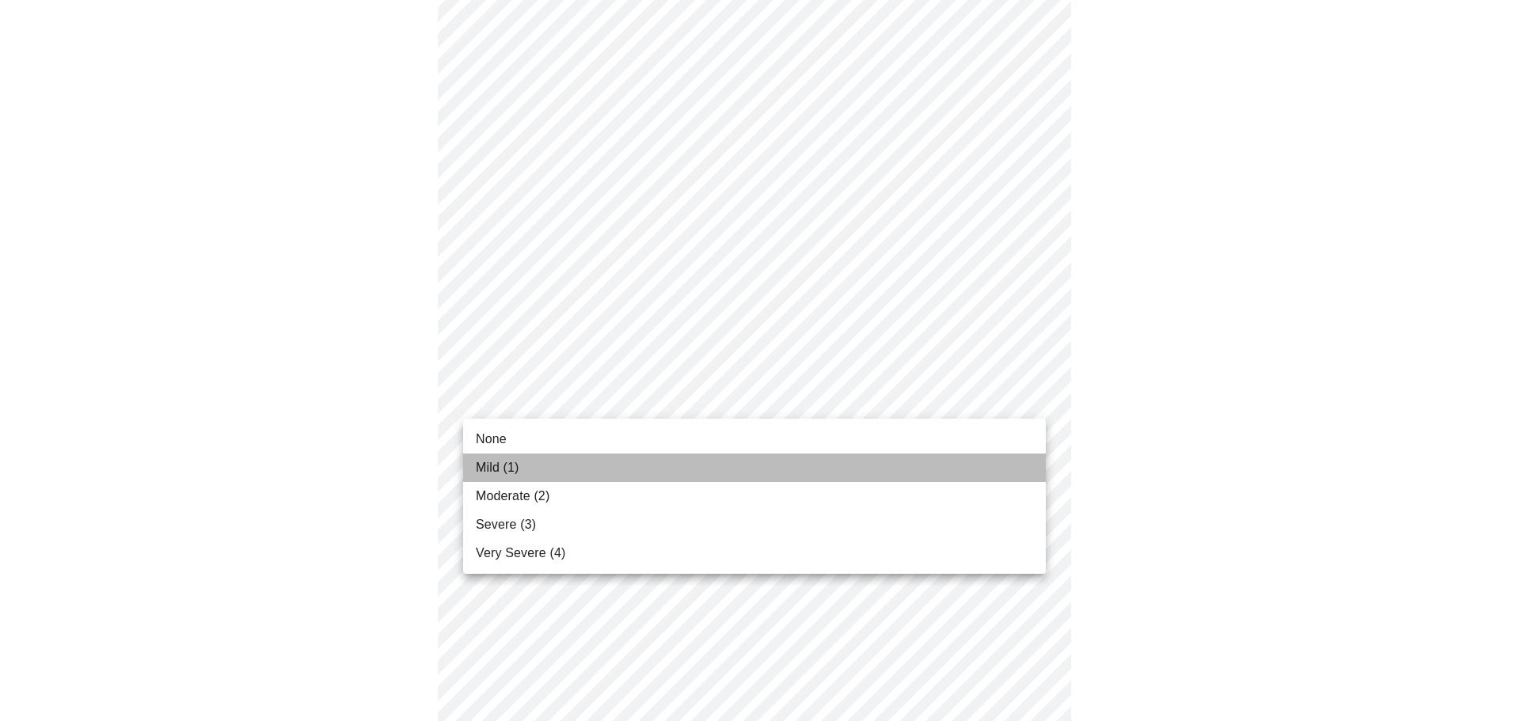
click at [523, 472] on li "Mild (1)" at bounding box center [754, 468] width 583 height 28
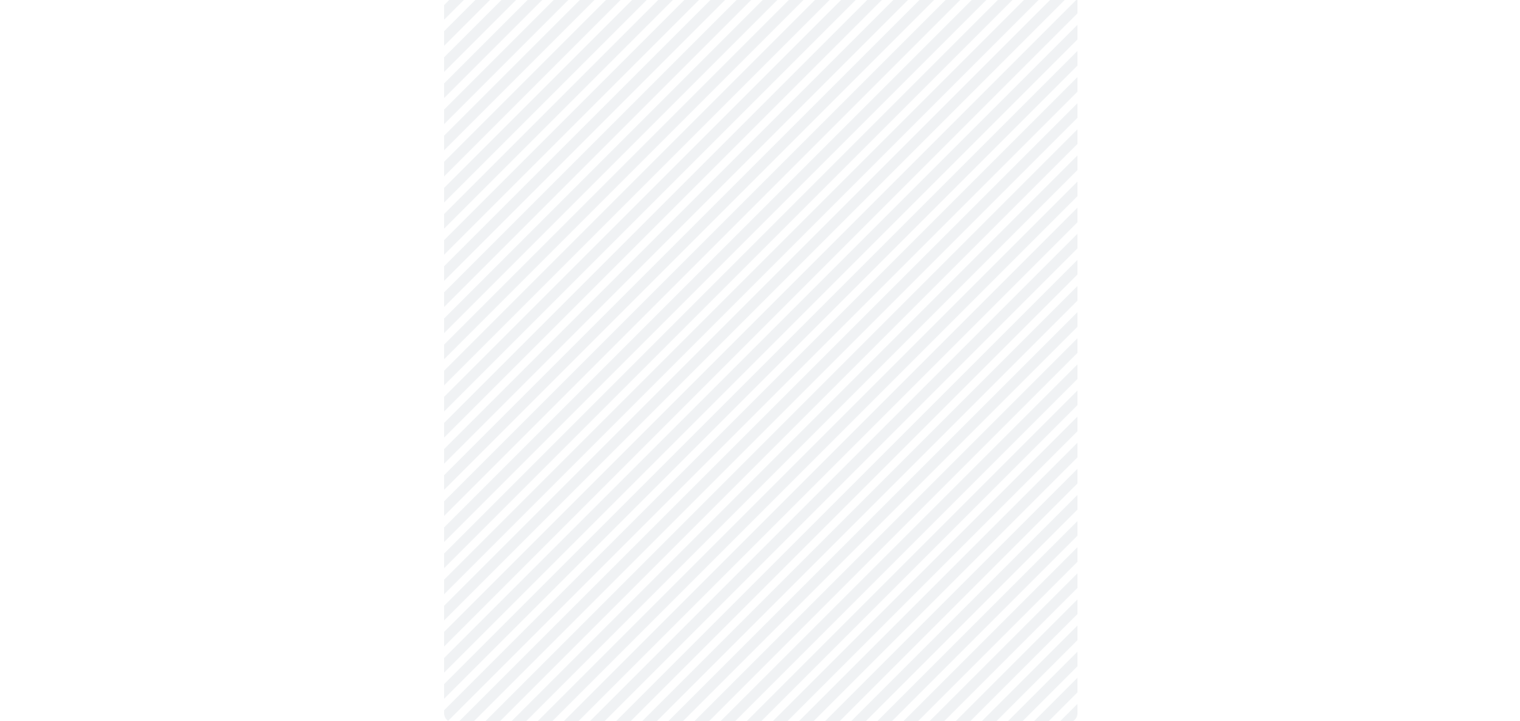
scroll to position [1163, 0]
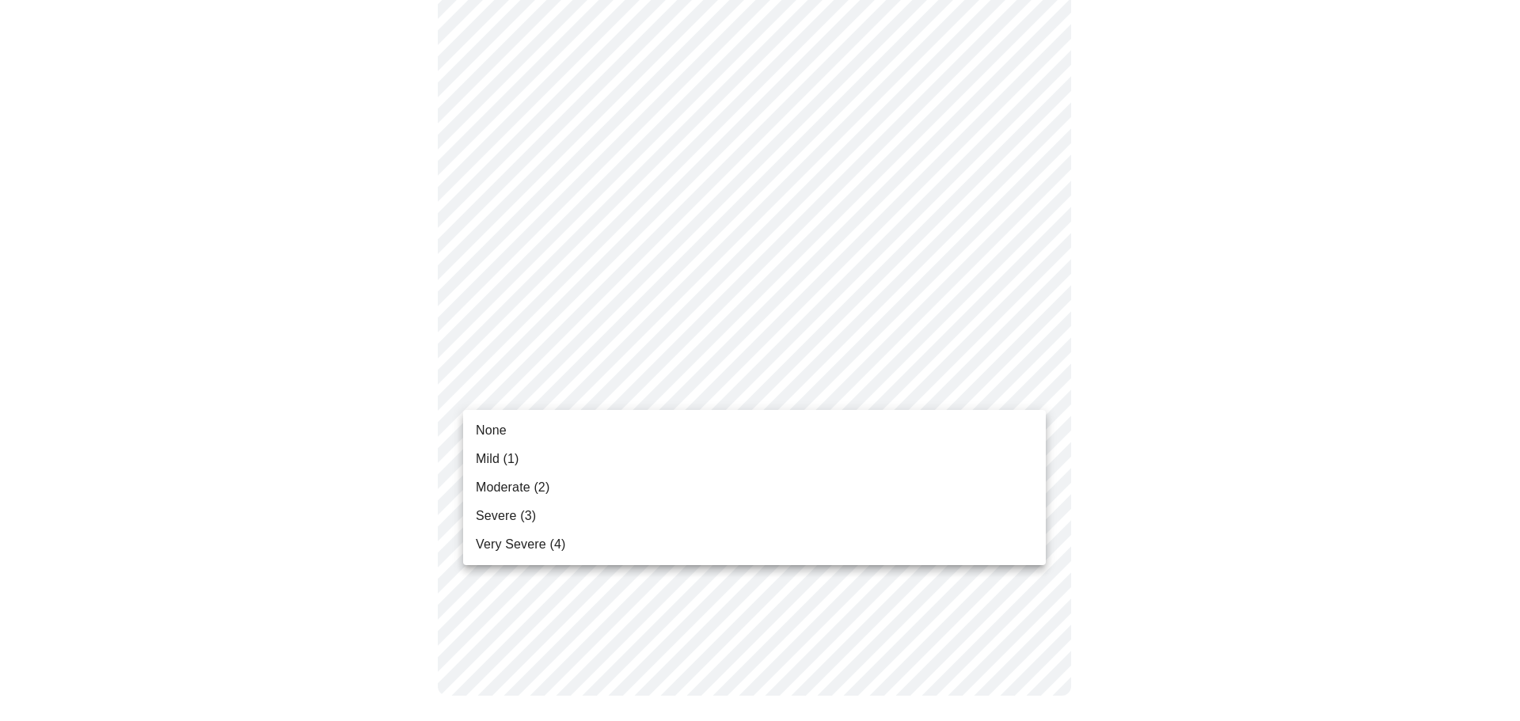
click at [520, 432] on li "None" at bounding box center [754, 430] width 583 height 28
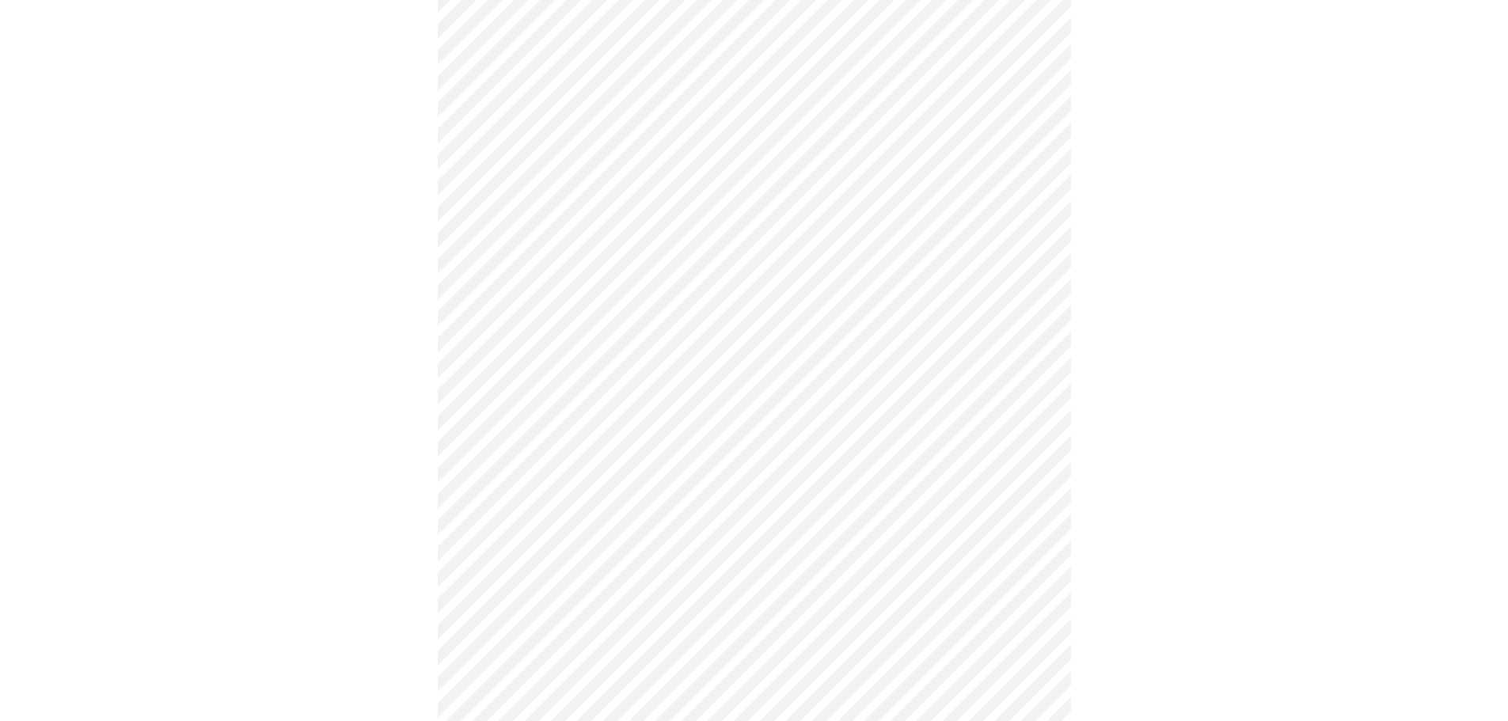
scroll to position [554, 0]
click at [725, 397] on body "MyMenopauseRx Appointments Messaging Labs Uploads Medications Community Refer a…" at bounding box center [753, 233] width 1495 height 1562
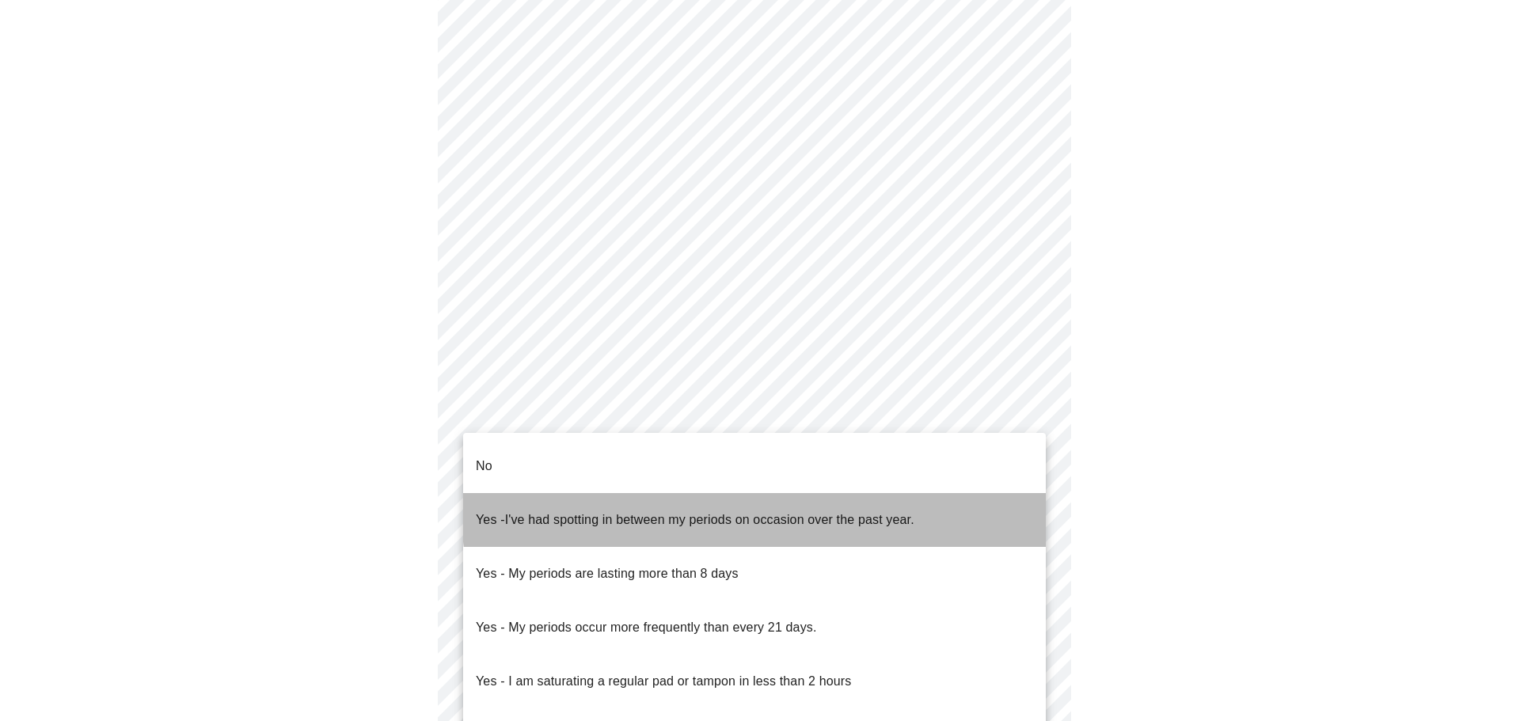
click at [852, 513] on span "I've had spotting in between my periods on occasion over the past year." at bounding box center [709, 519] width 409 height 13
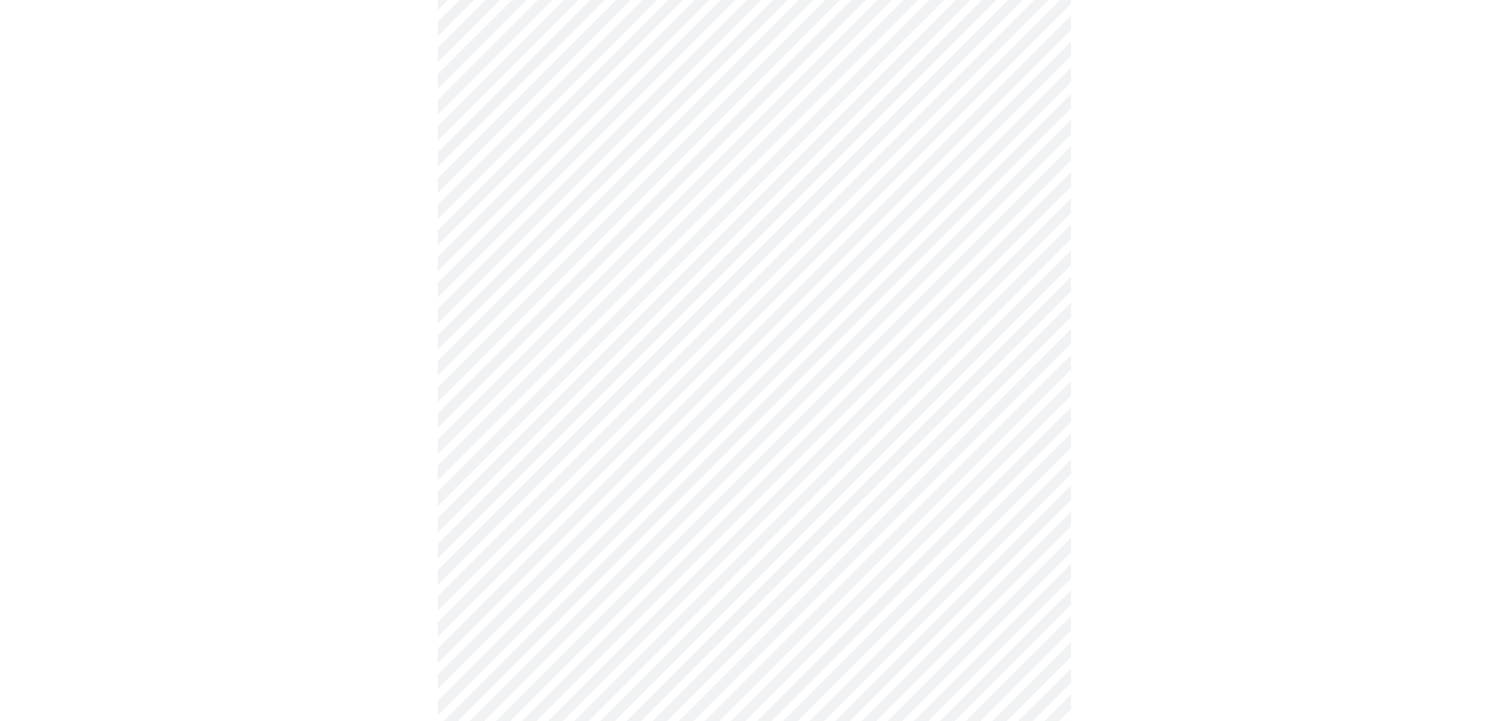
scroll to position [712, 0]
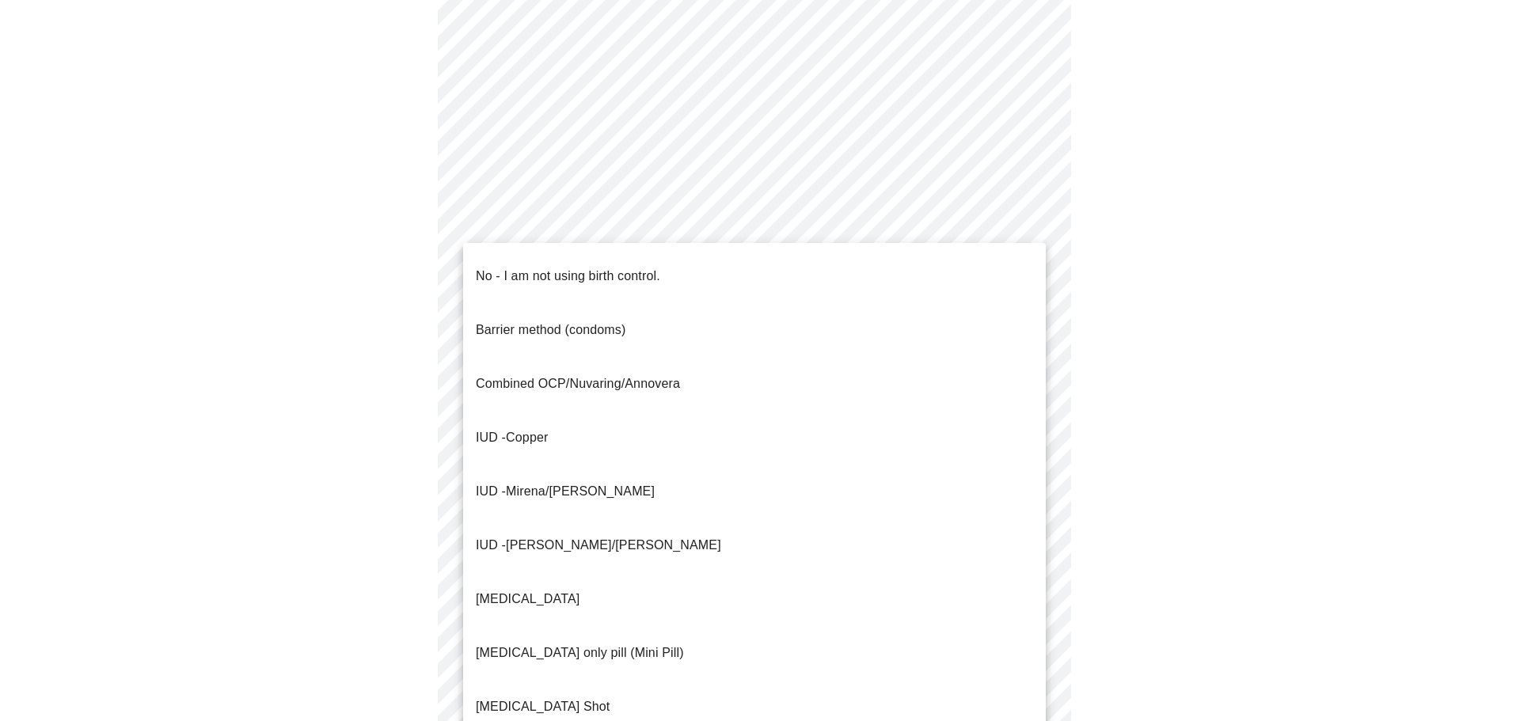
click at [713, 373] on body "MyMenopauseRx Appointments Messaging Labs Uploads Medications Community Refer a…" at bounding box center [759, 70] width 1507 height 1553
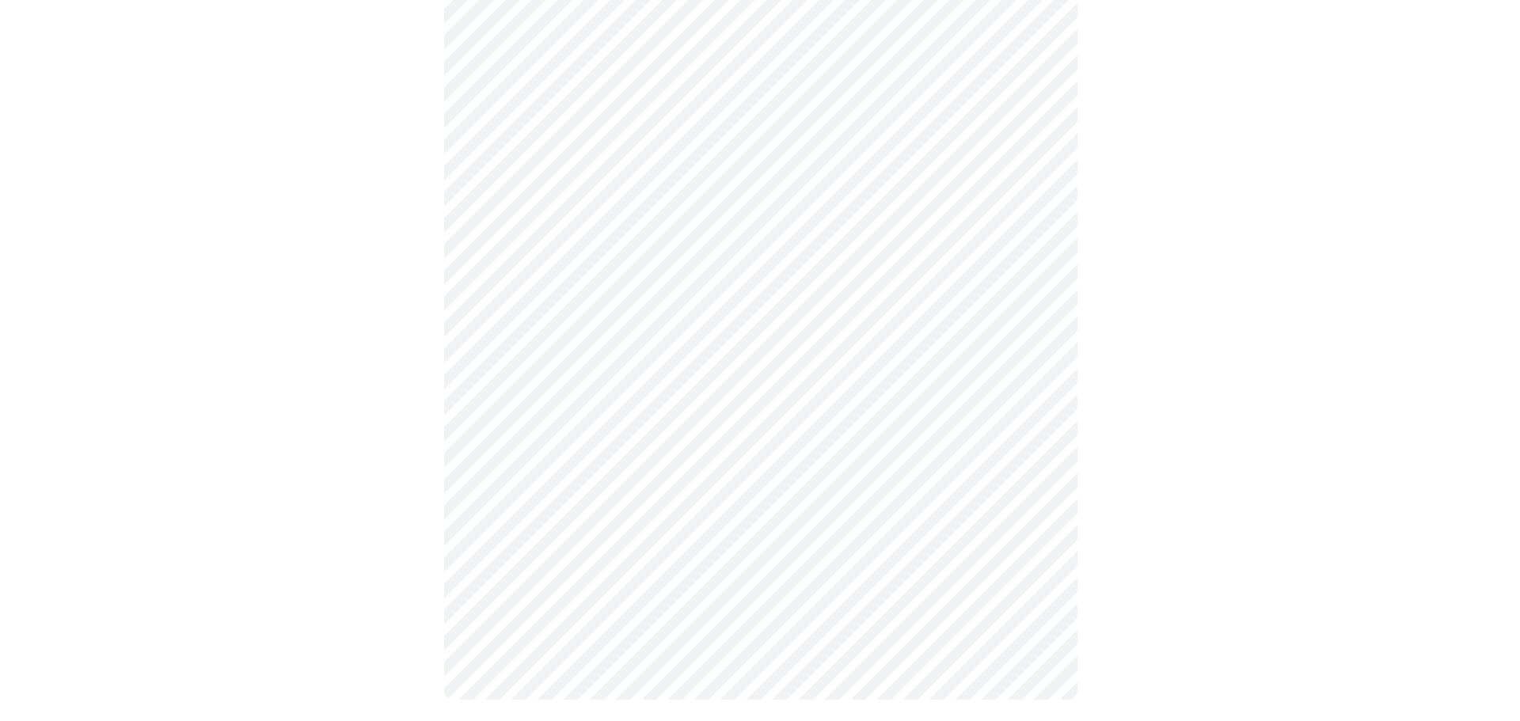
scroll to position [822, 0]
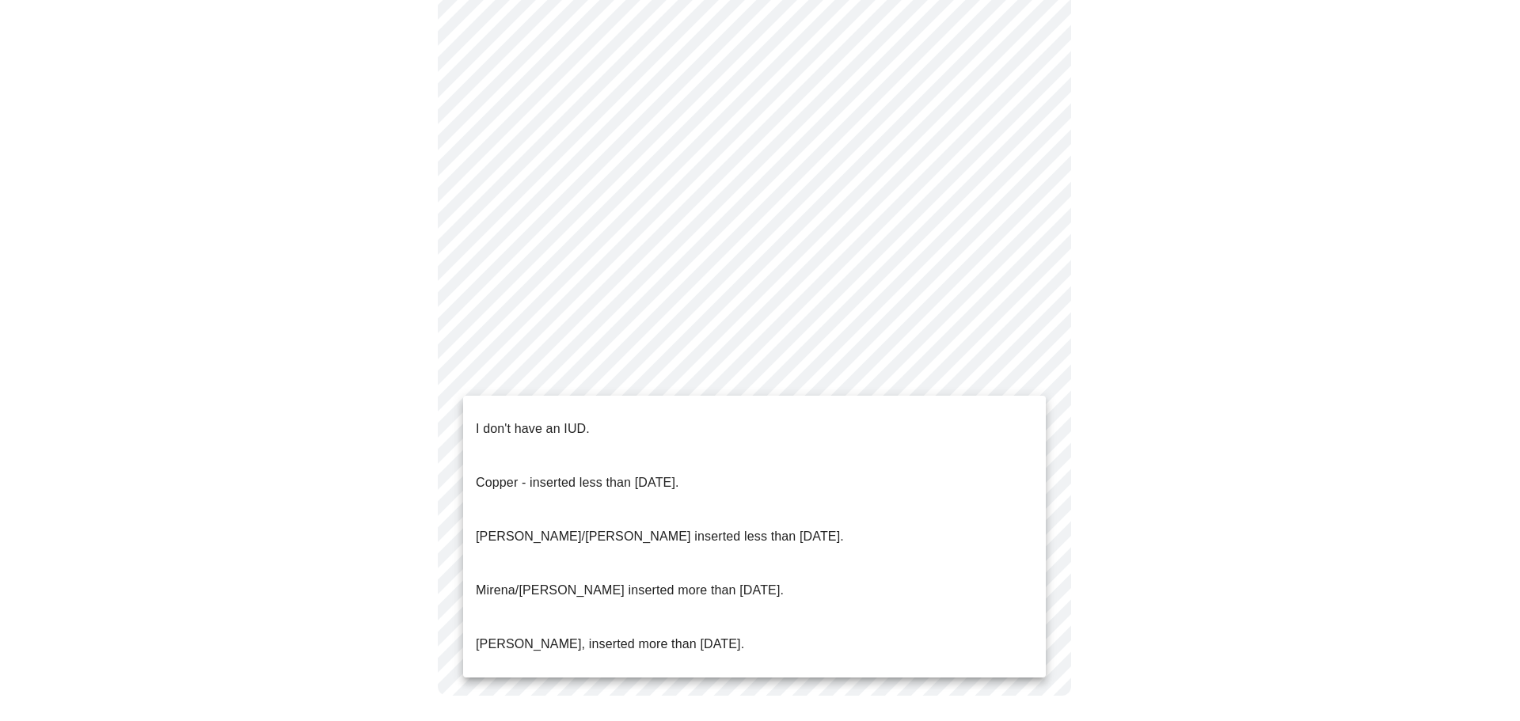
click at [546, 420] on p "I don't have an IUD." at bounding box center [533, 429] width 114 height 19
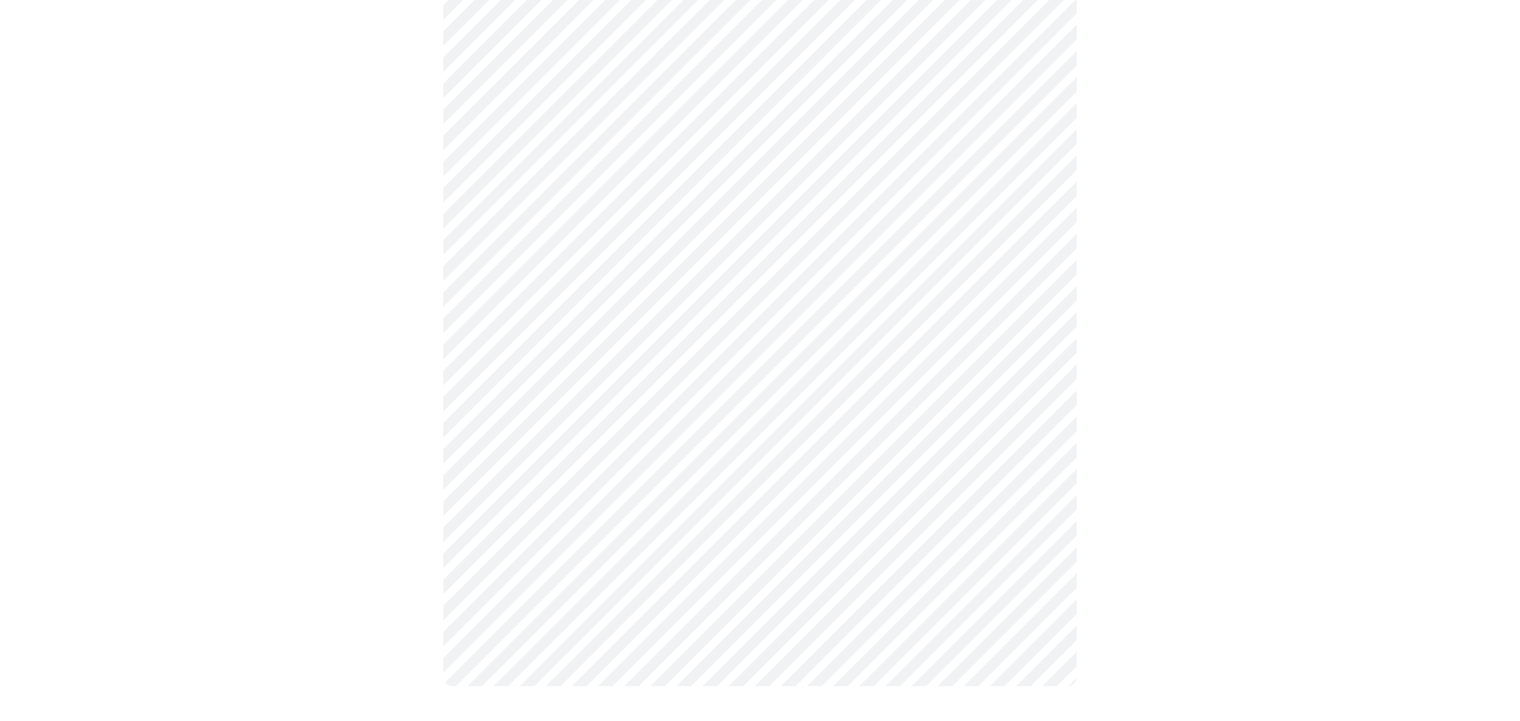
scroll to position [813, 0]
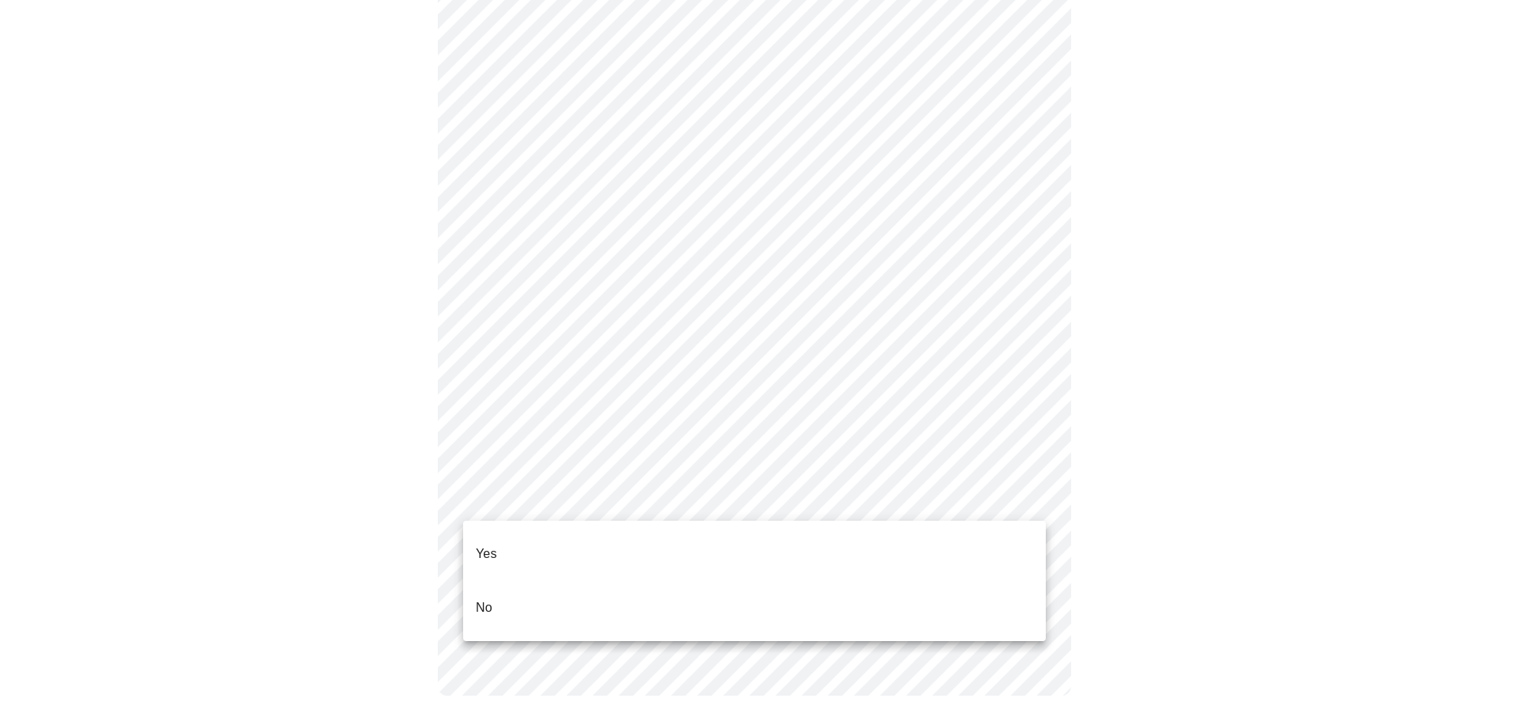
click at [578, 555] on li "Yes" at bounding box center [754, 554] width 583 height 54
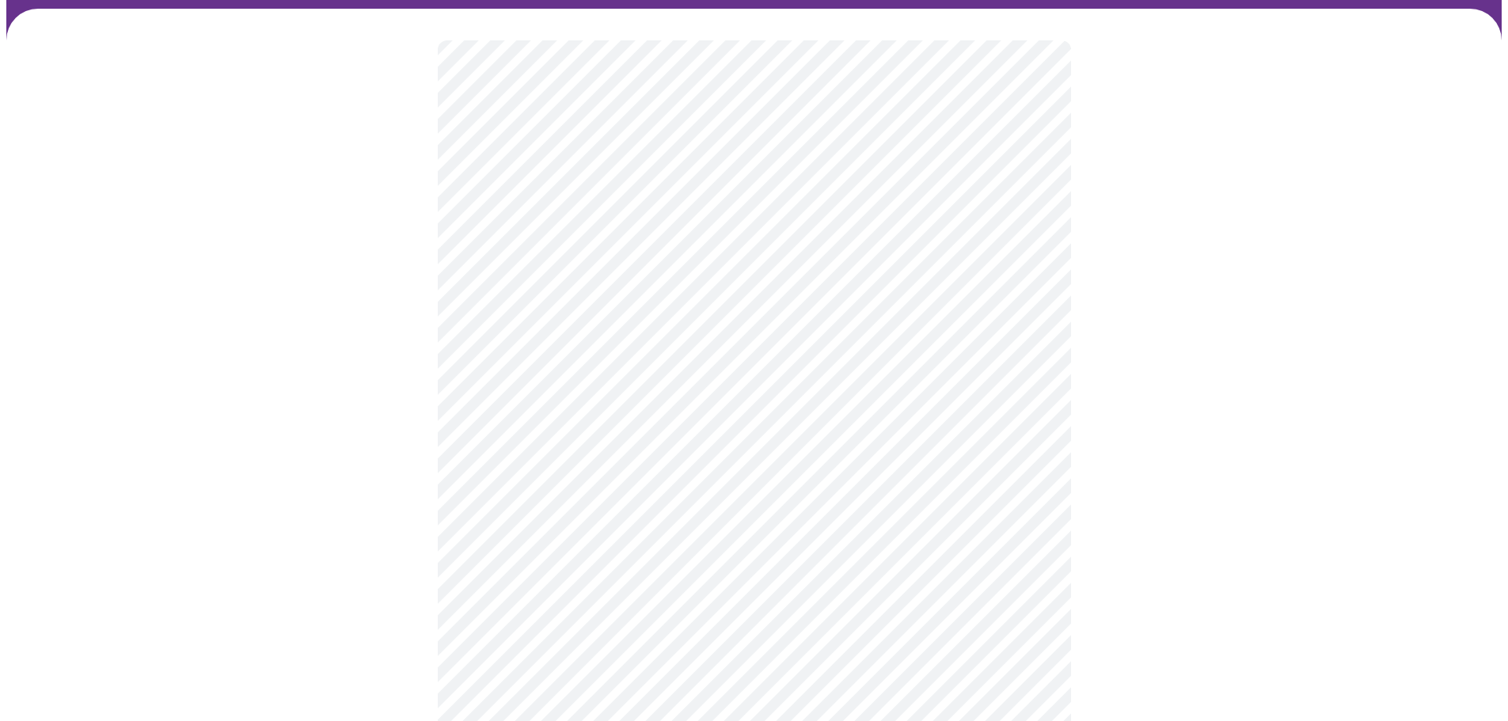
scroll to position [158, 0]
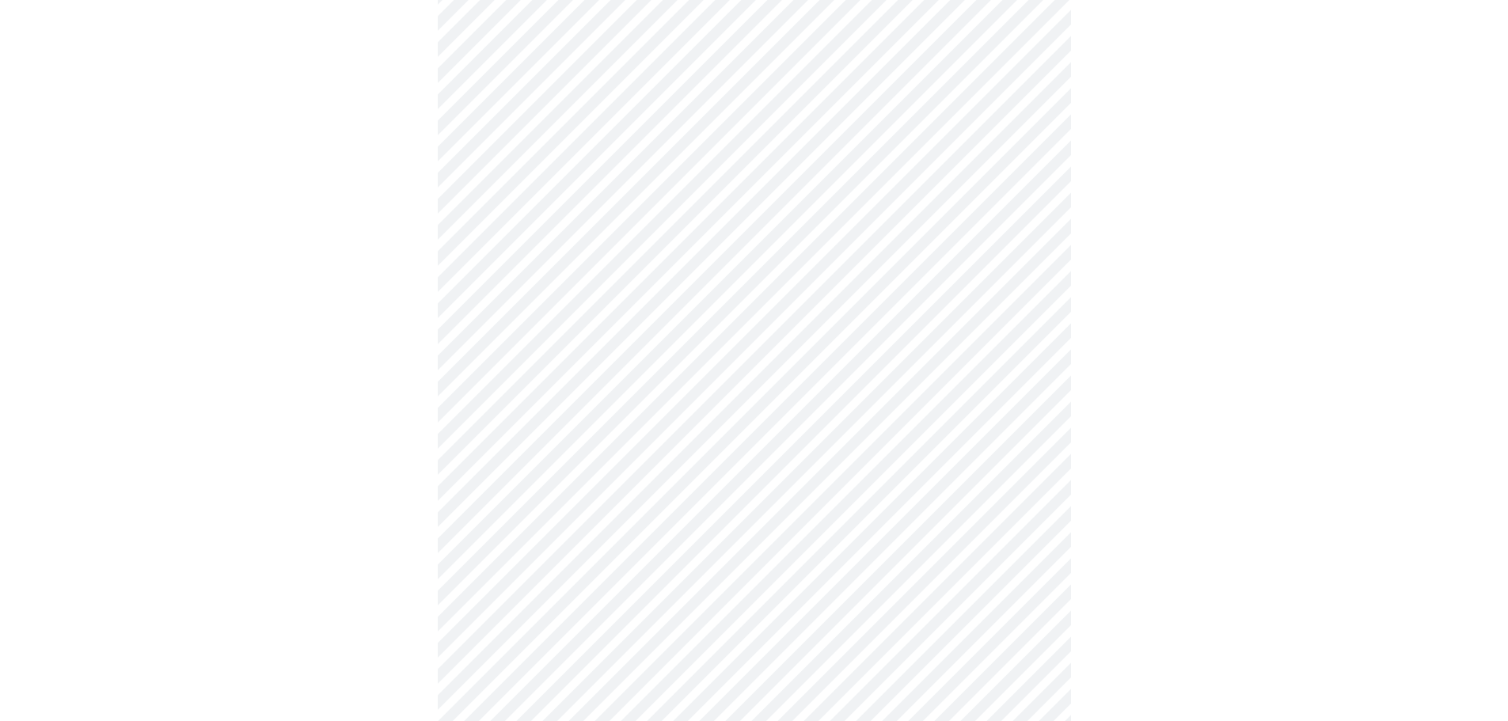
click at [942, 386] on body "MyMenopauseRx Appointments Messaging Labs Uploads Medications Community Refer a…" at bounding box center [753, 433] width 1495 height 1170
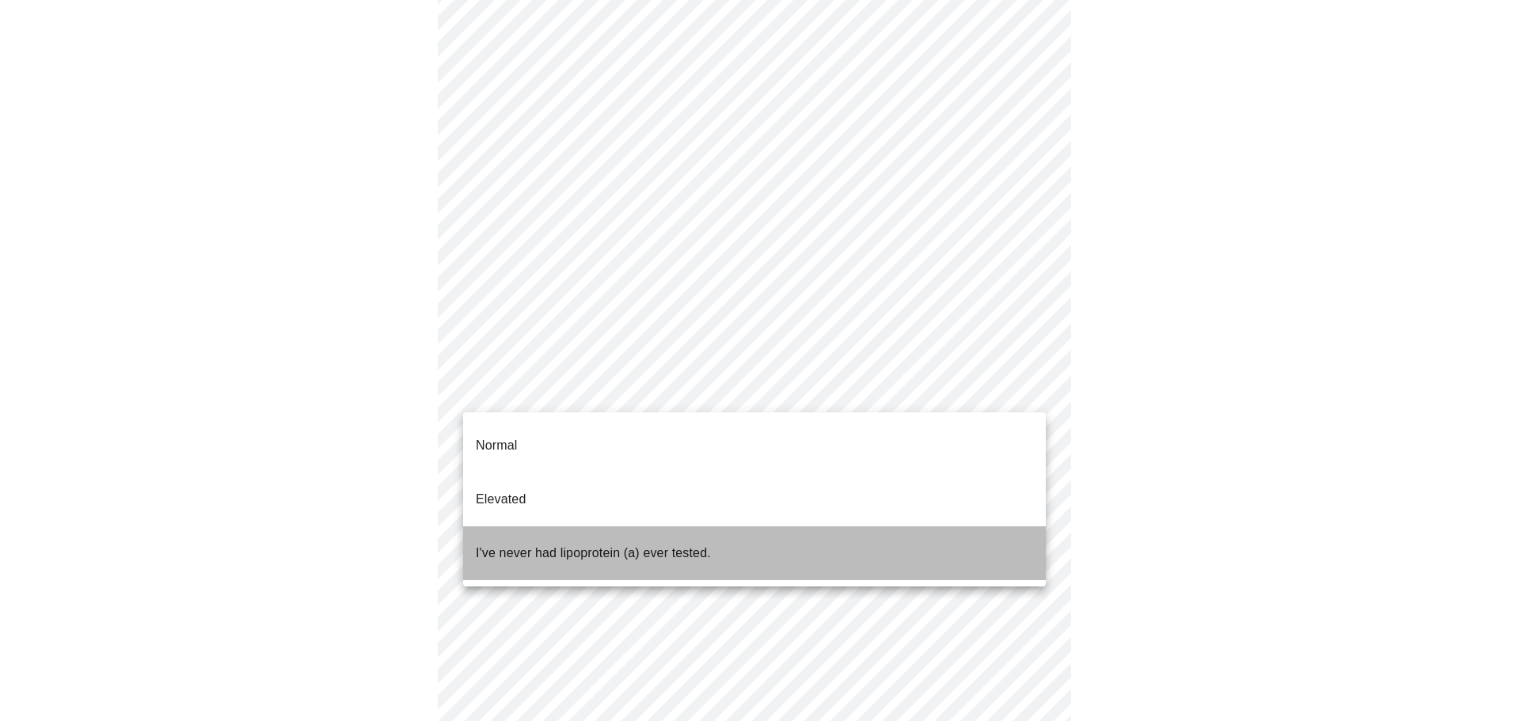
click at [662, 544] on p "I've never had lipoprotein (a) ever tested." at bounding box center [593, 553] width 235 height 19
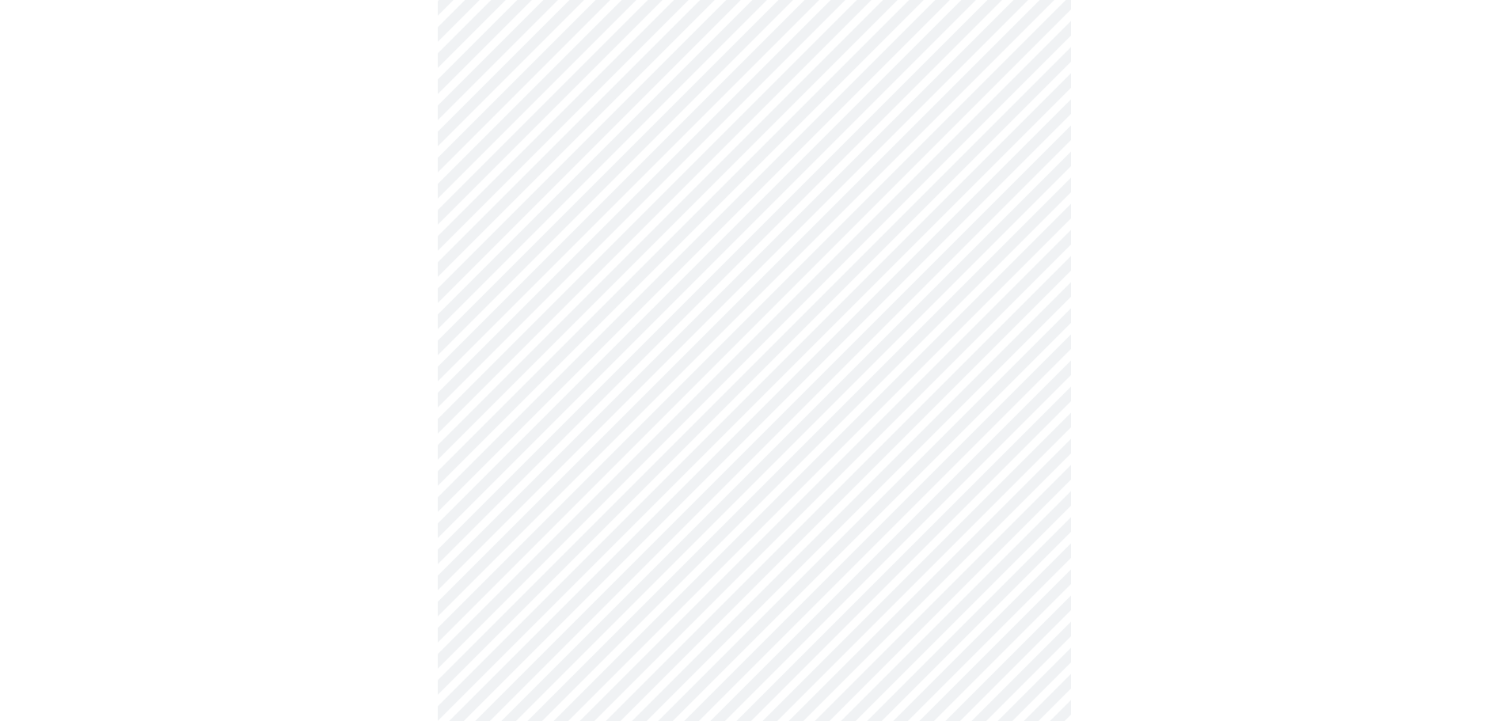
scroll to position [3958, 0]
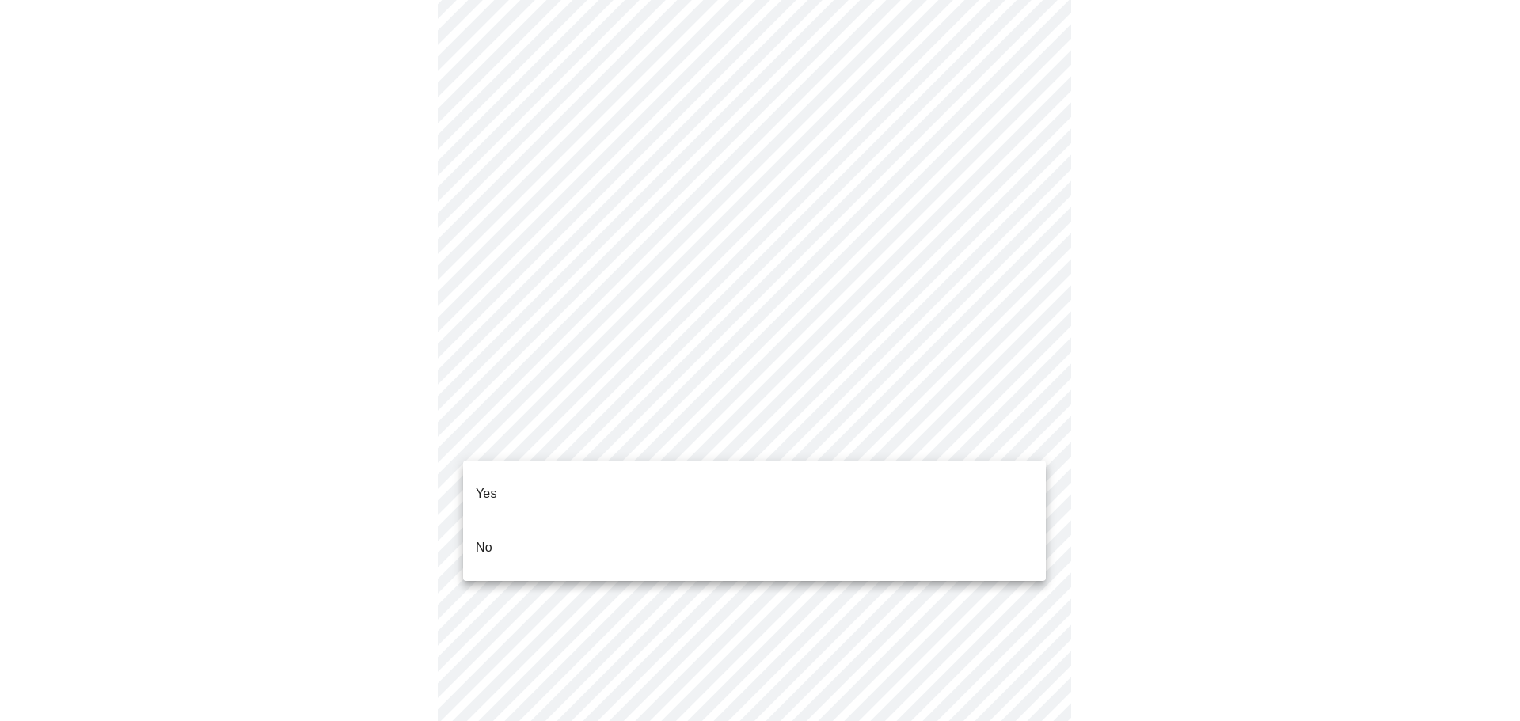
click at [522, 521] on li "No" at bounding box center [754, 548] width 583 height 54
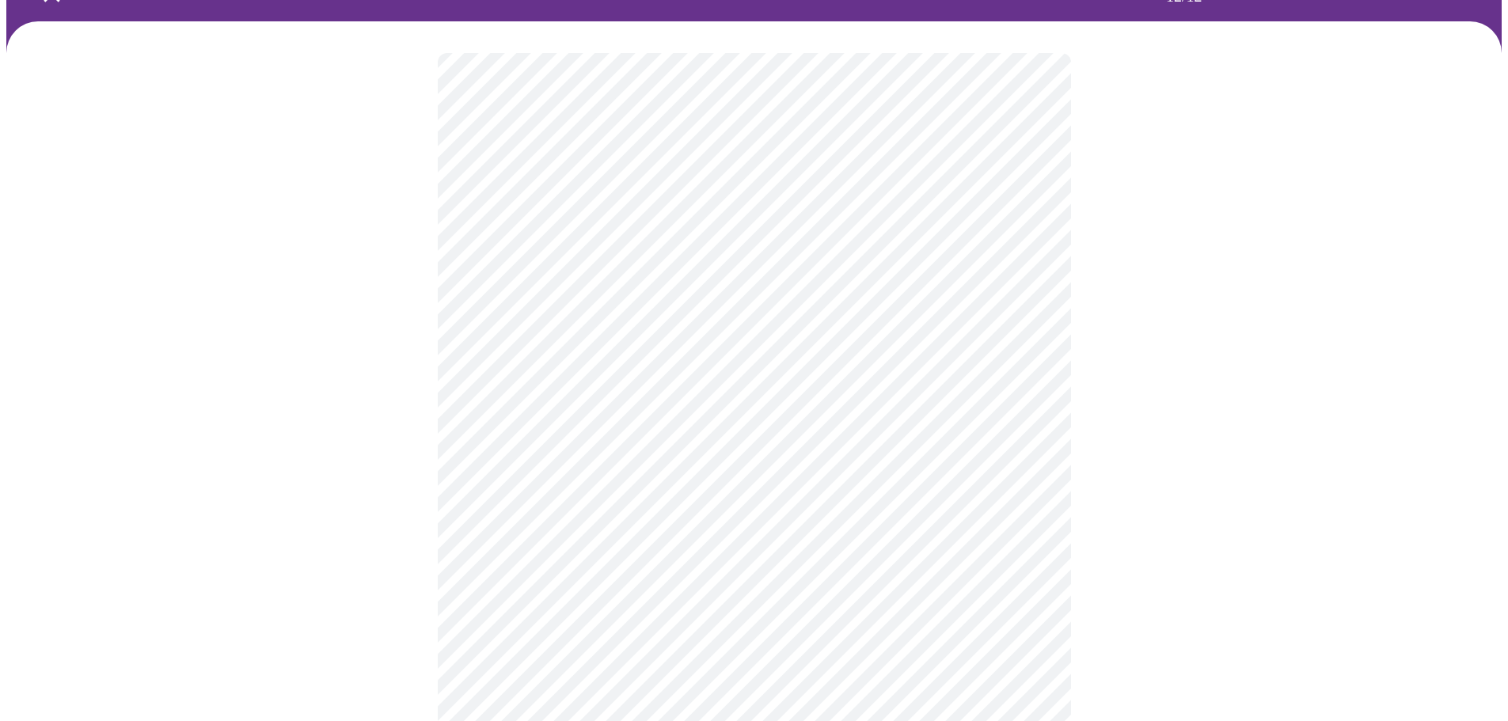
scroll to position [237, 0]
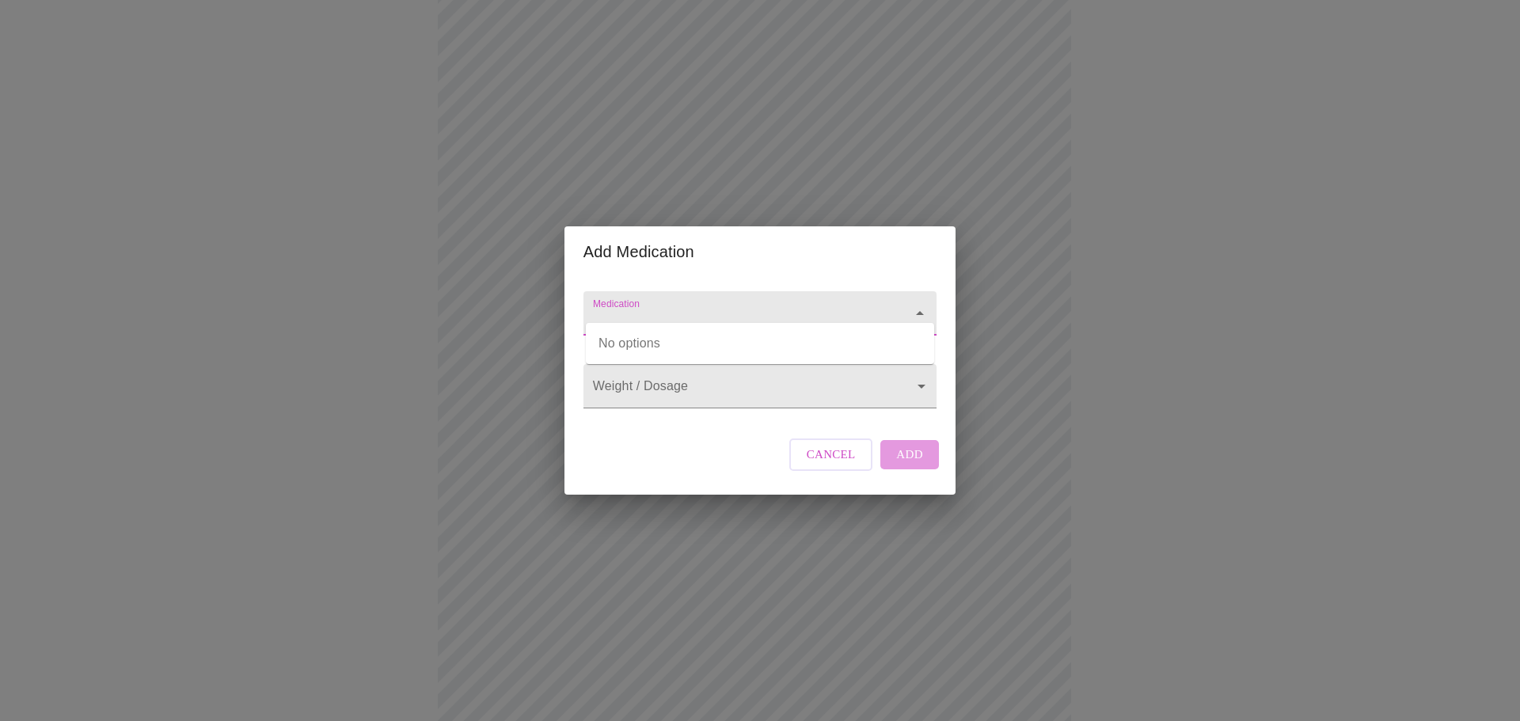
click at [666, 306] on input "Medication" at bounding box center [737, 320] width 295 height 29
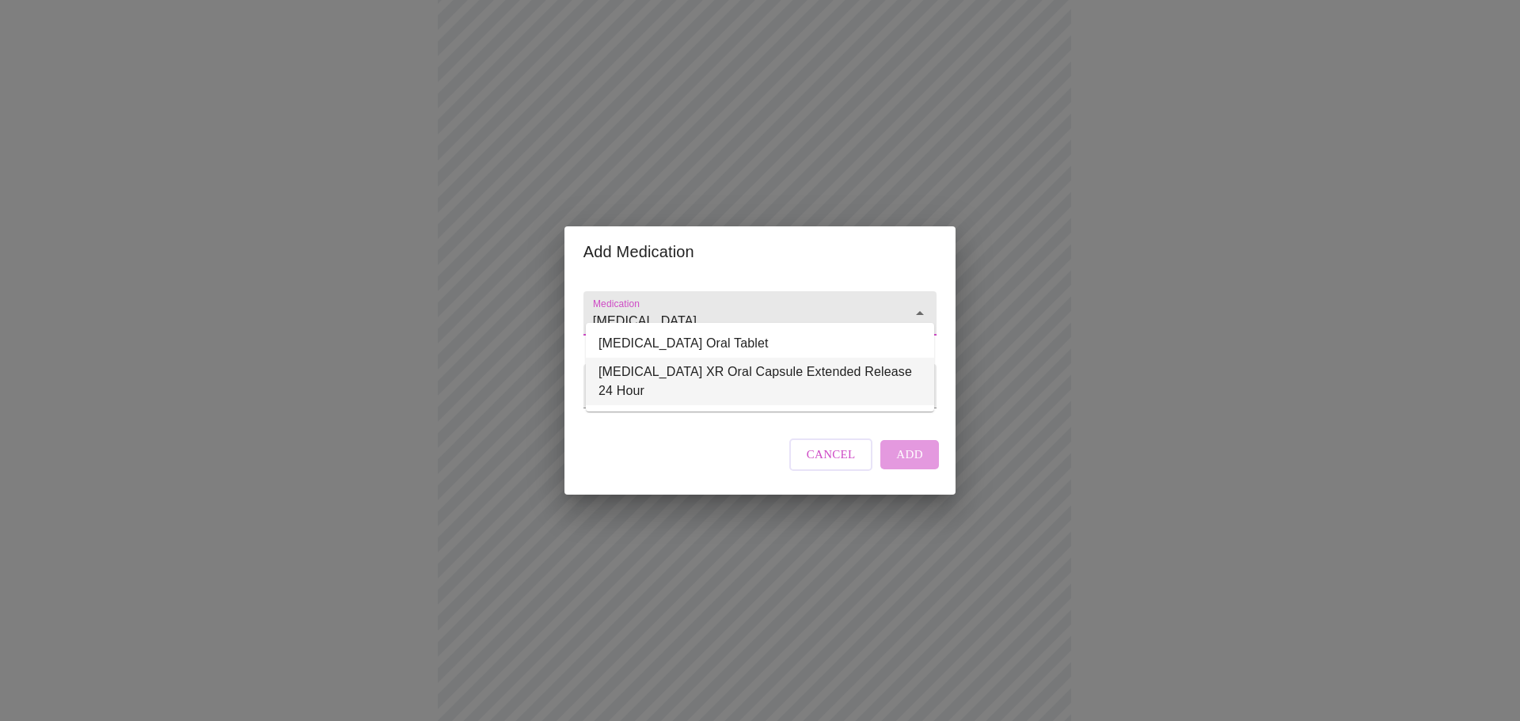
click at [724, 374] on li "[MEDICAL_DATA] XR Oral Capsule Extended Release 24 Hour" at bounding box center [760, 381] width 348 height 47
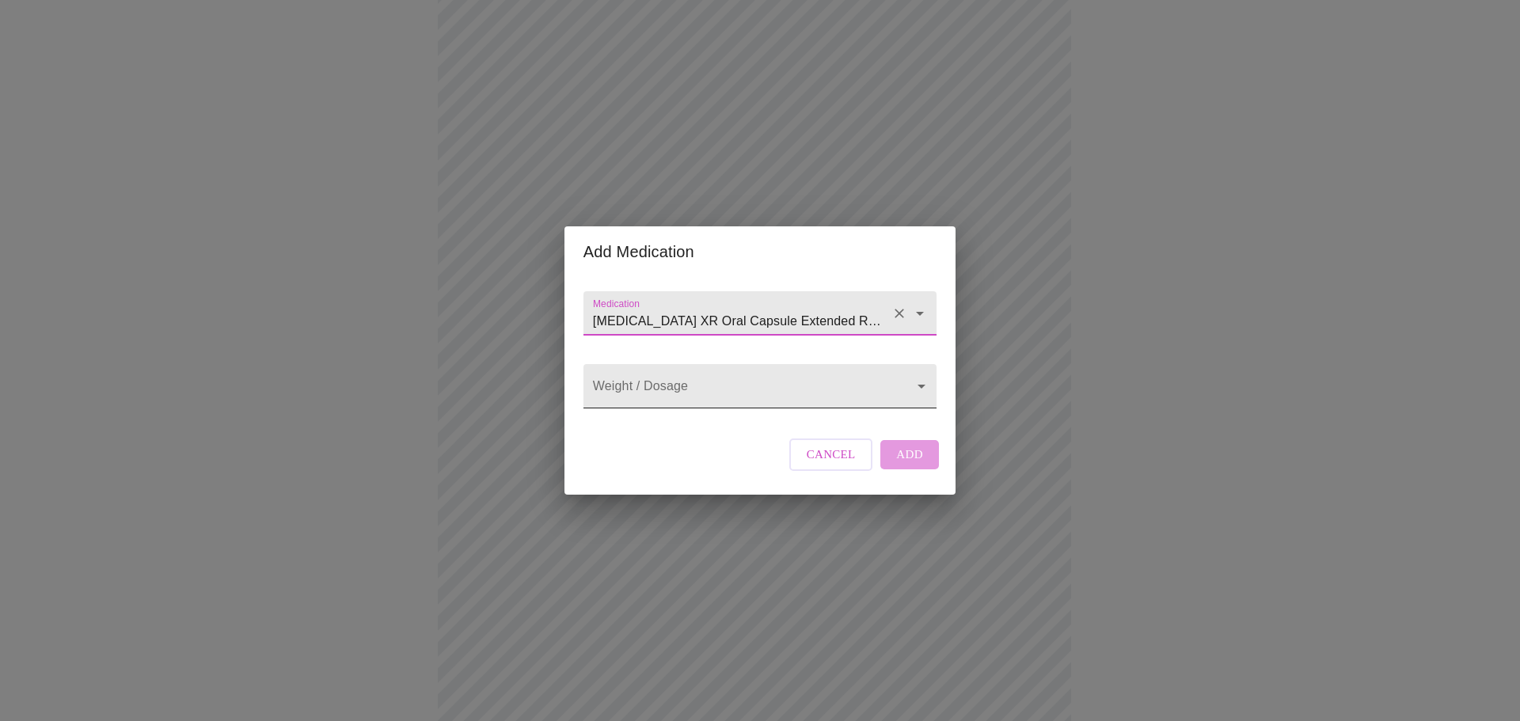
type input "[MEDICAL_DATA] XR Oral Capsule Extended Release 24 Hour"
click at [734, 391] on body "MyMenopauseRx Appointments Messaging Labs Uploads Medications Community Refer a…" at bounding box center [759, 525] width 1507 height 1513
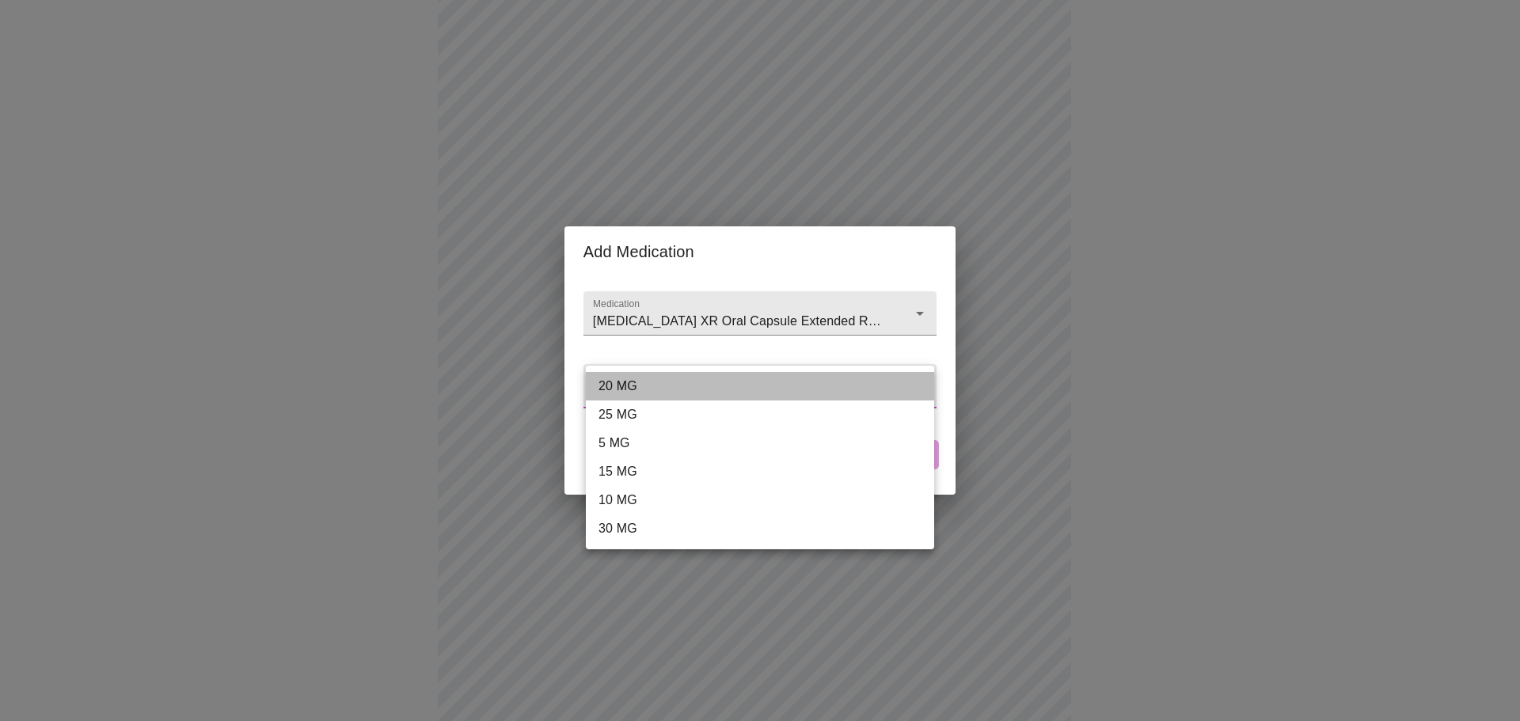
click at [631, 380] on li "20 MG" at bounding box center [760, 386] width 348 height 28
type input "20 MG"
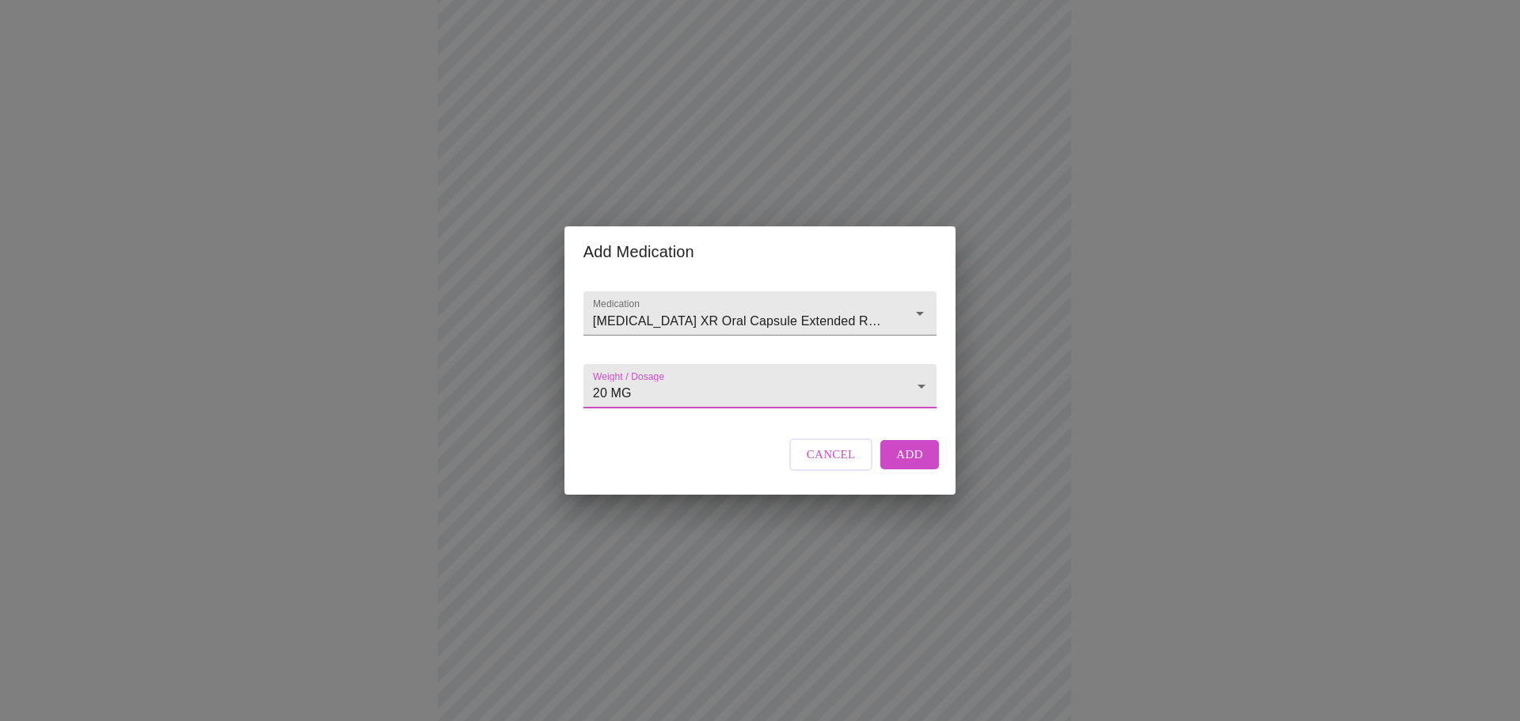
drag, startPoint x: 909, startPoint y: 462, endPoint x: 925, endPoint y: 491, distance: 33.0
click at [908, 462] on span "Add" at bounding box center [909, 454] width 27 height 21
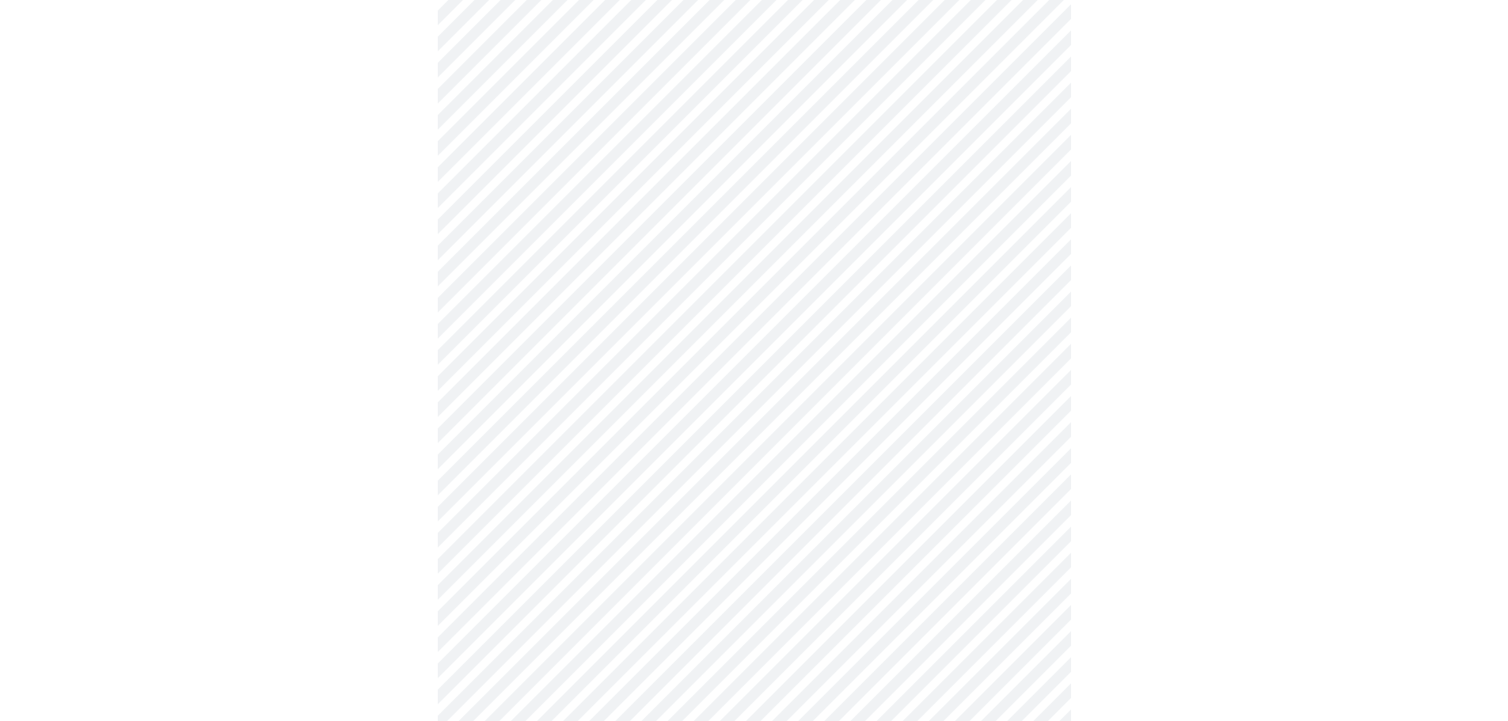
scroll to position [851, 0]
